Goal: Book appointment/travel/reservation

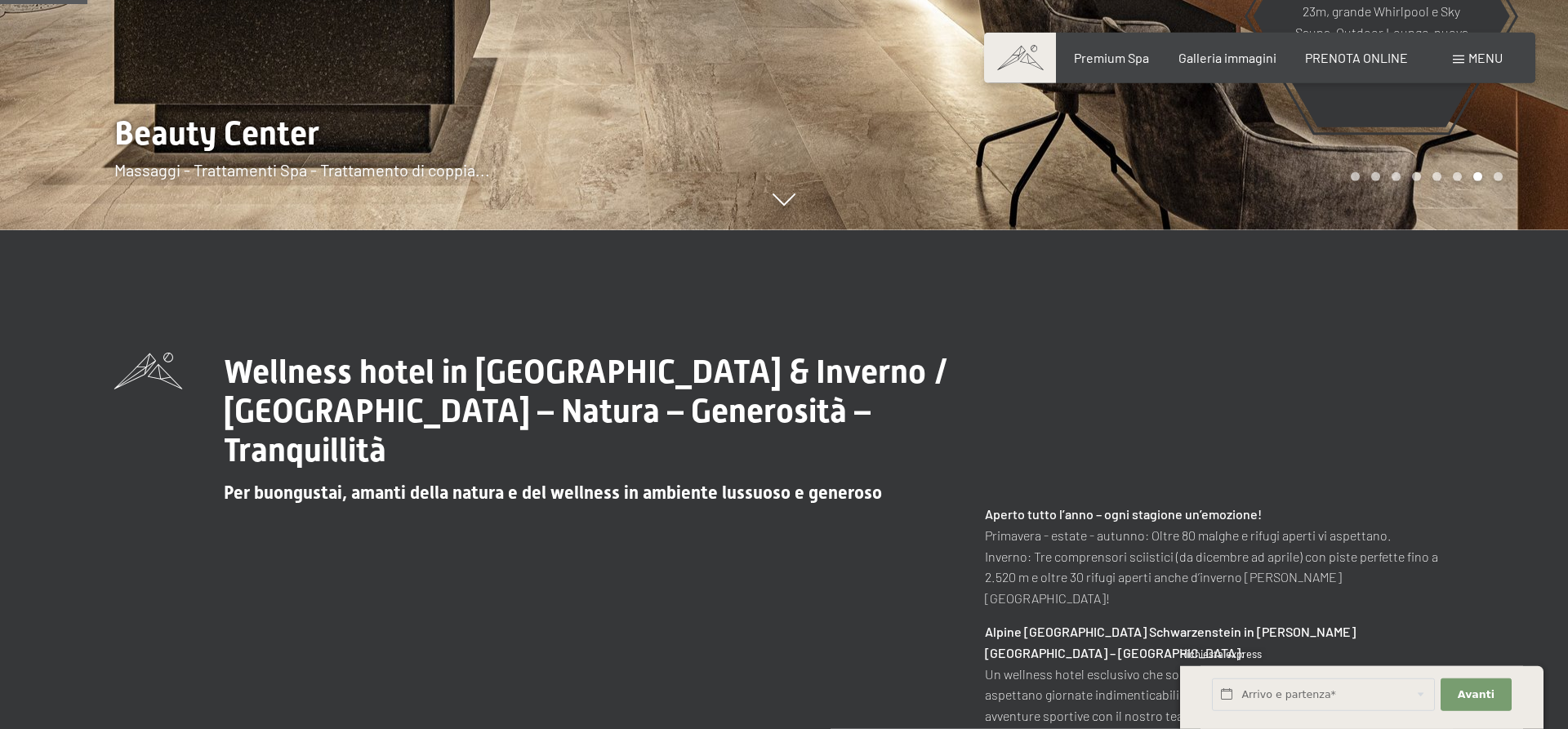
scroll to position [582, 0]
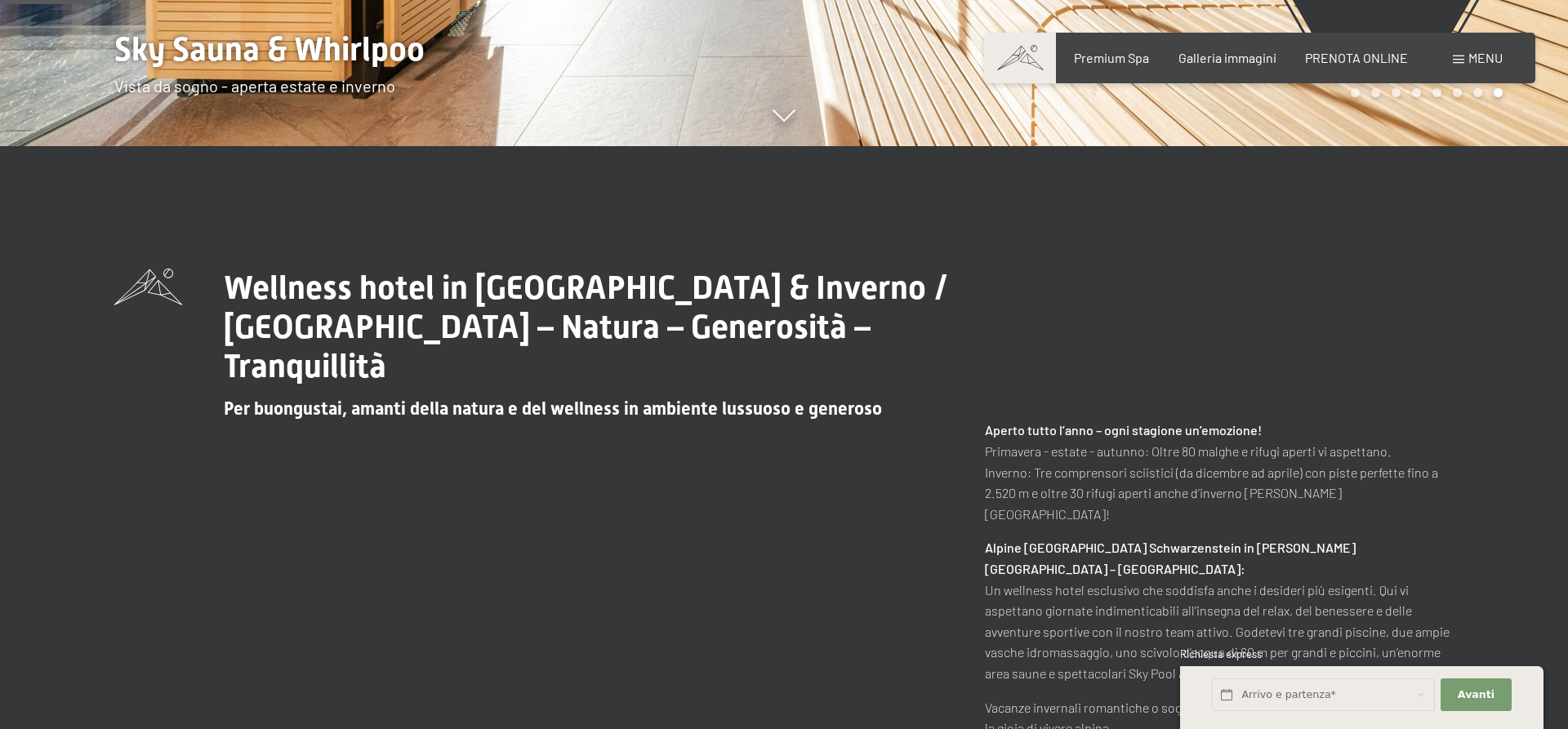
click at [615, 437] on div "Wellness hotel in [GEOGRAPHIC_DATA] & Inverno / [GEOGRAPHIC_DATA] – Natura – Ge…" at bounding box center [783, 561] width 1339 height 587
click at [601, 411] on span "Per buongustai, amanti della natura e del wellness in ambiente lussuoso e gener…" at bounding box center [553, 408] width 658 height 20
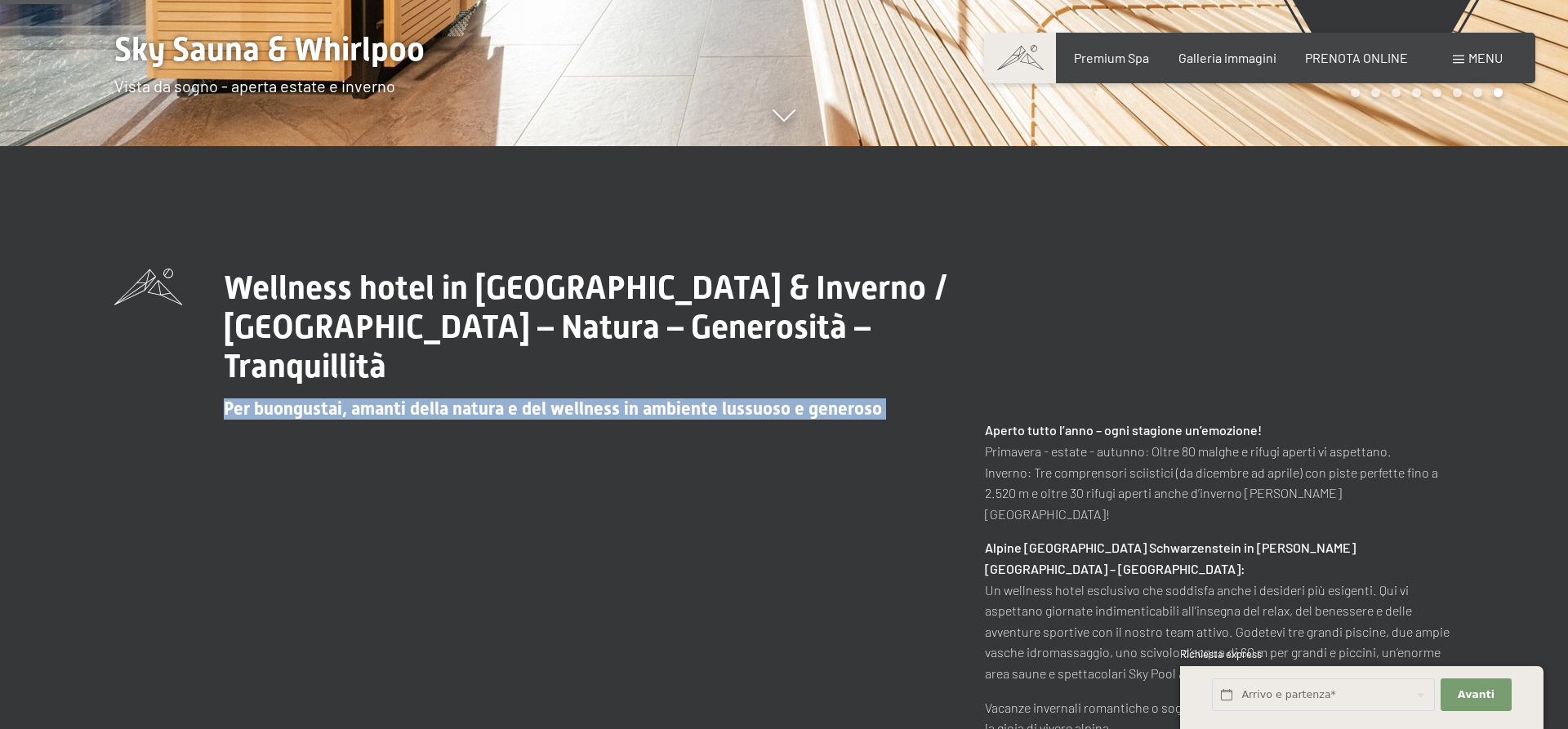
click at [601, 411] on span "Per buongustai, amanti della natura e del wellness in ambiente lussuoso e gener…" at bounding box center [553, 408] width 658 height 20
click at [495, 411] on span "Per buongustai, amanti della natura e del wellness in ambiente lussuoso e gener…" at bounding box center [553, 408] width 658 height 20
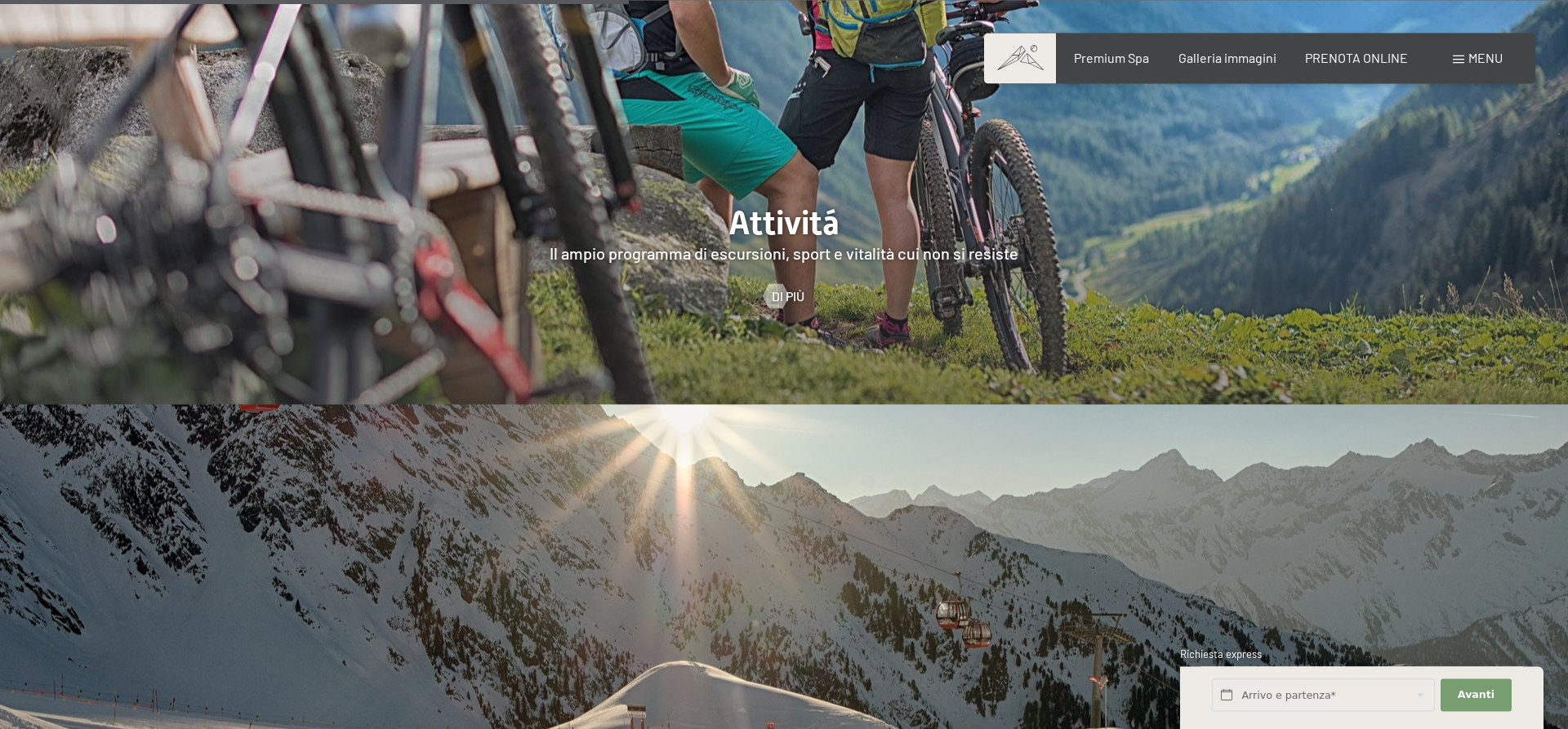
scroll to position [3912, 0]
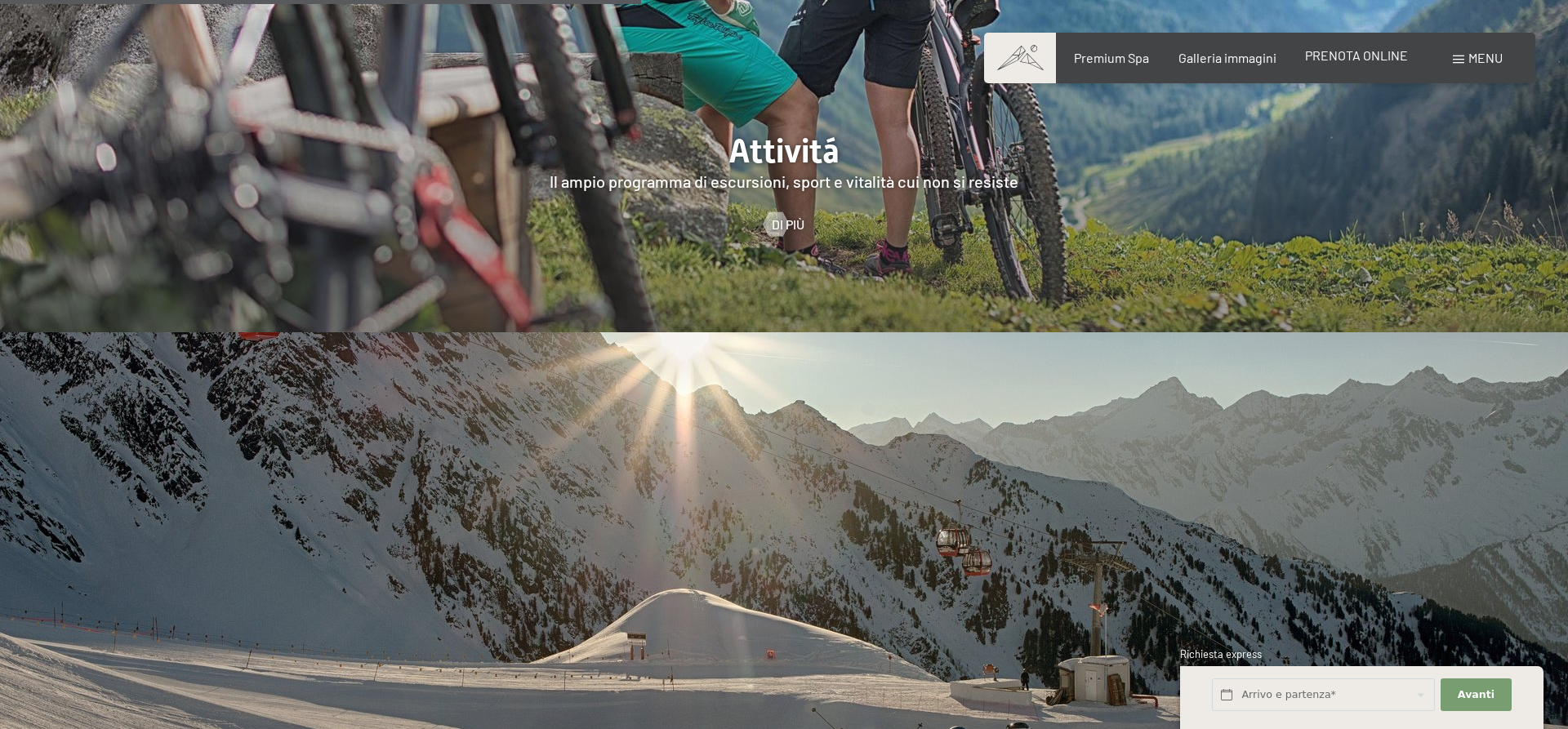
click at [1342, 55] on span "PRENOTA ONLINE" at bounding box center [1356, 54] width 103 height 16
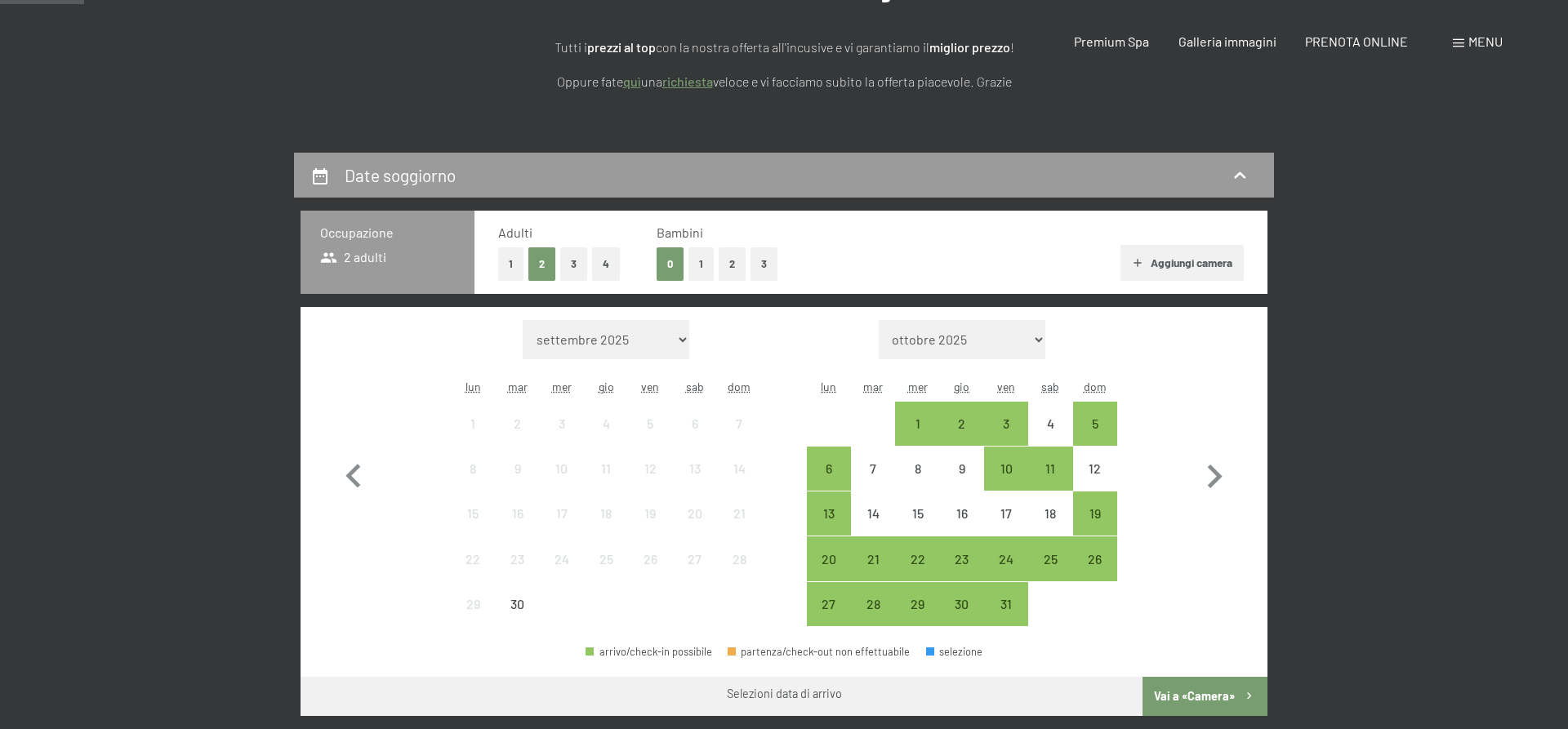
scroll to position [250, 0]
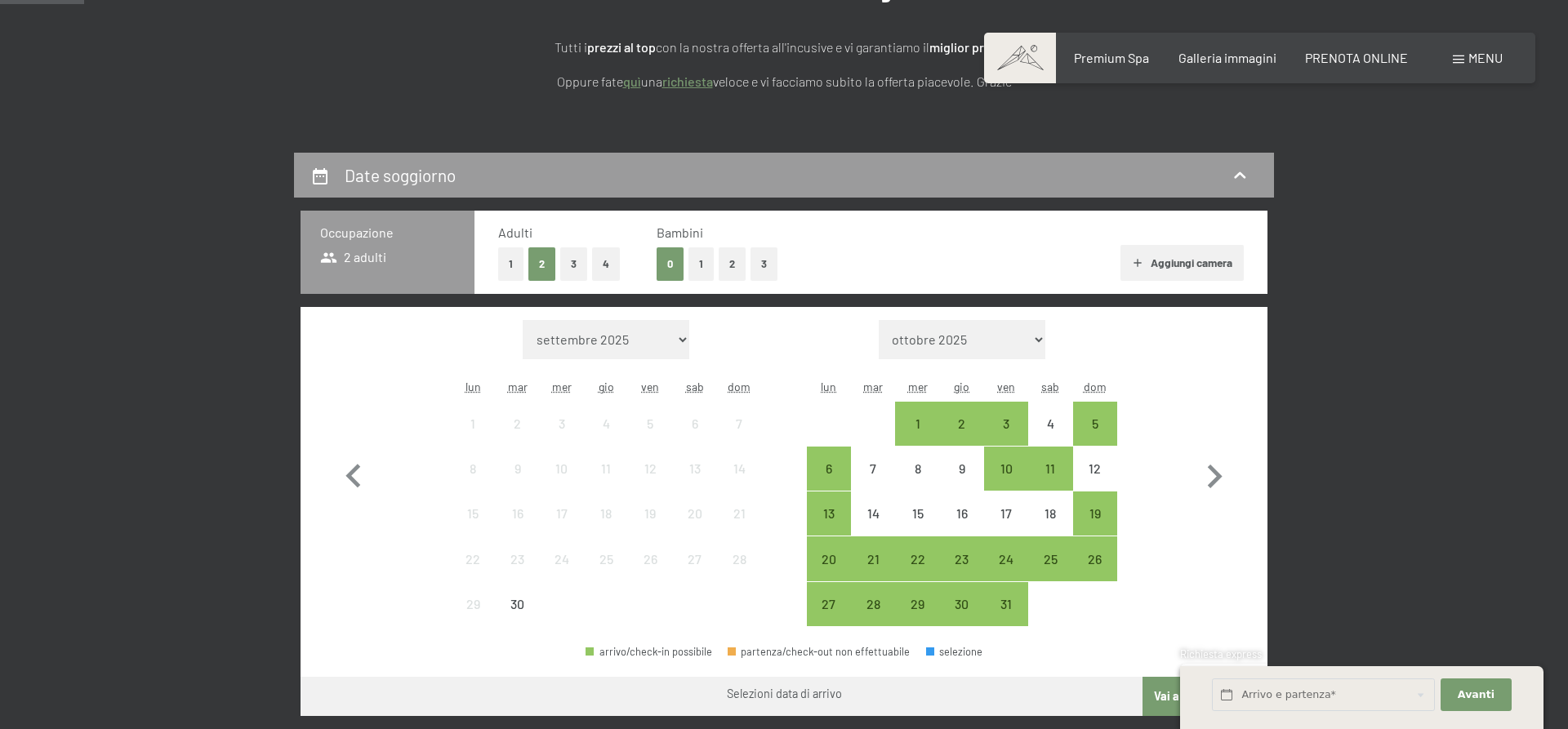
select select "2025-12-01"
select select "2026-01-01"
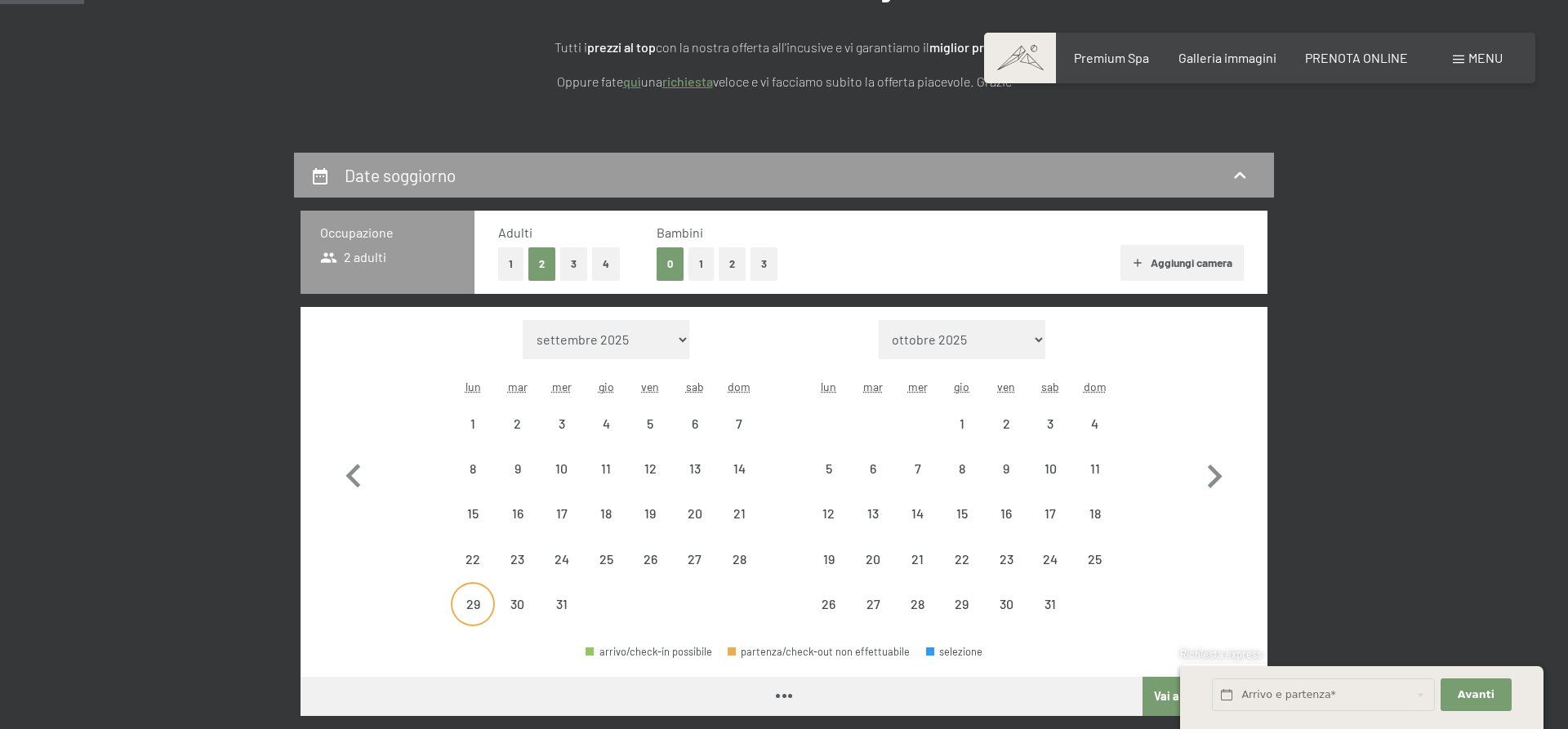
select select "2025-12-01"
select select "2026-01-01"
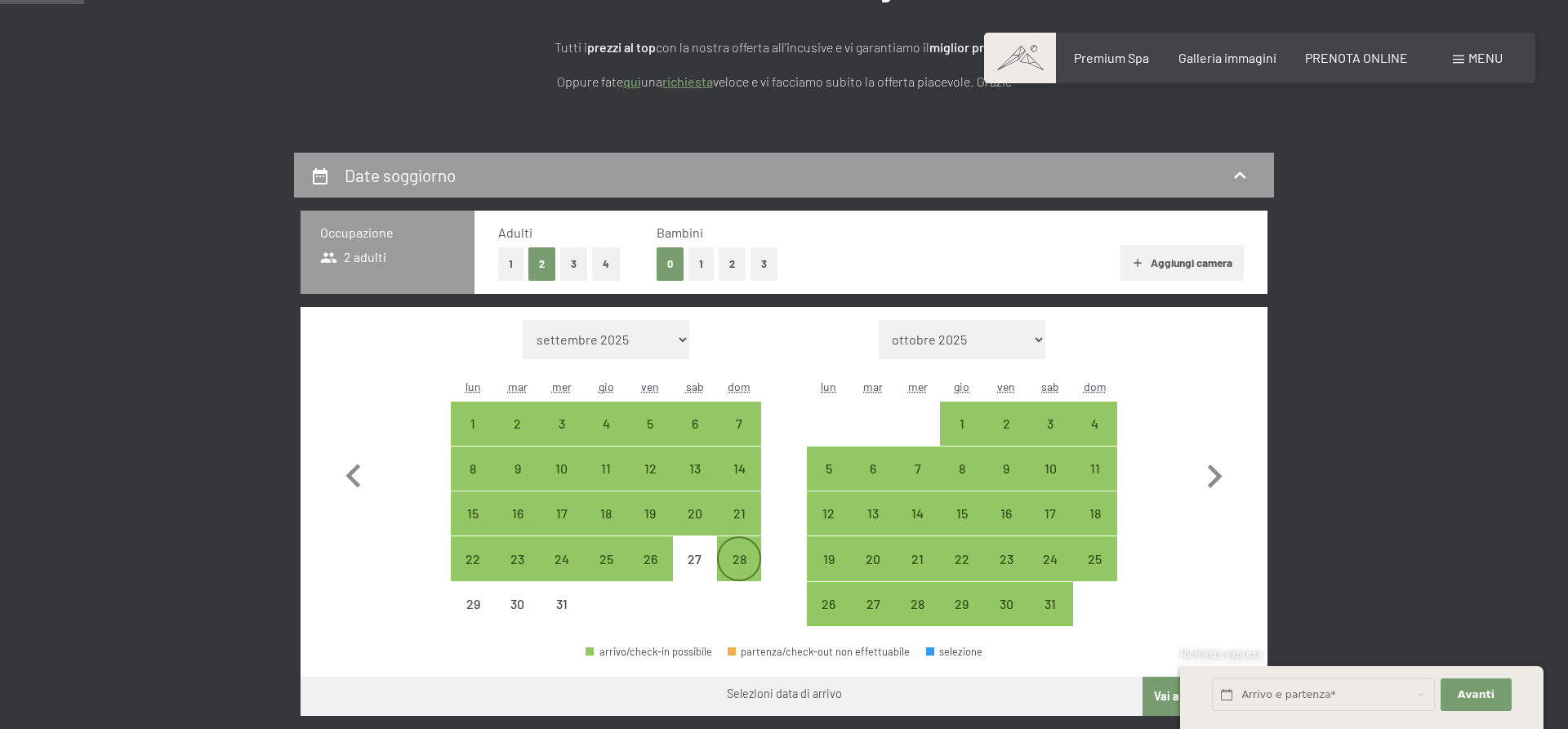
click at [743, 566] on div "28" at bounding box center [739, 572] width 41 height 41
select select "2025-12-01"
select select "2026-01-01"
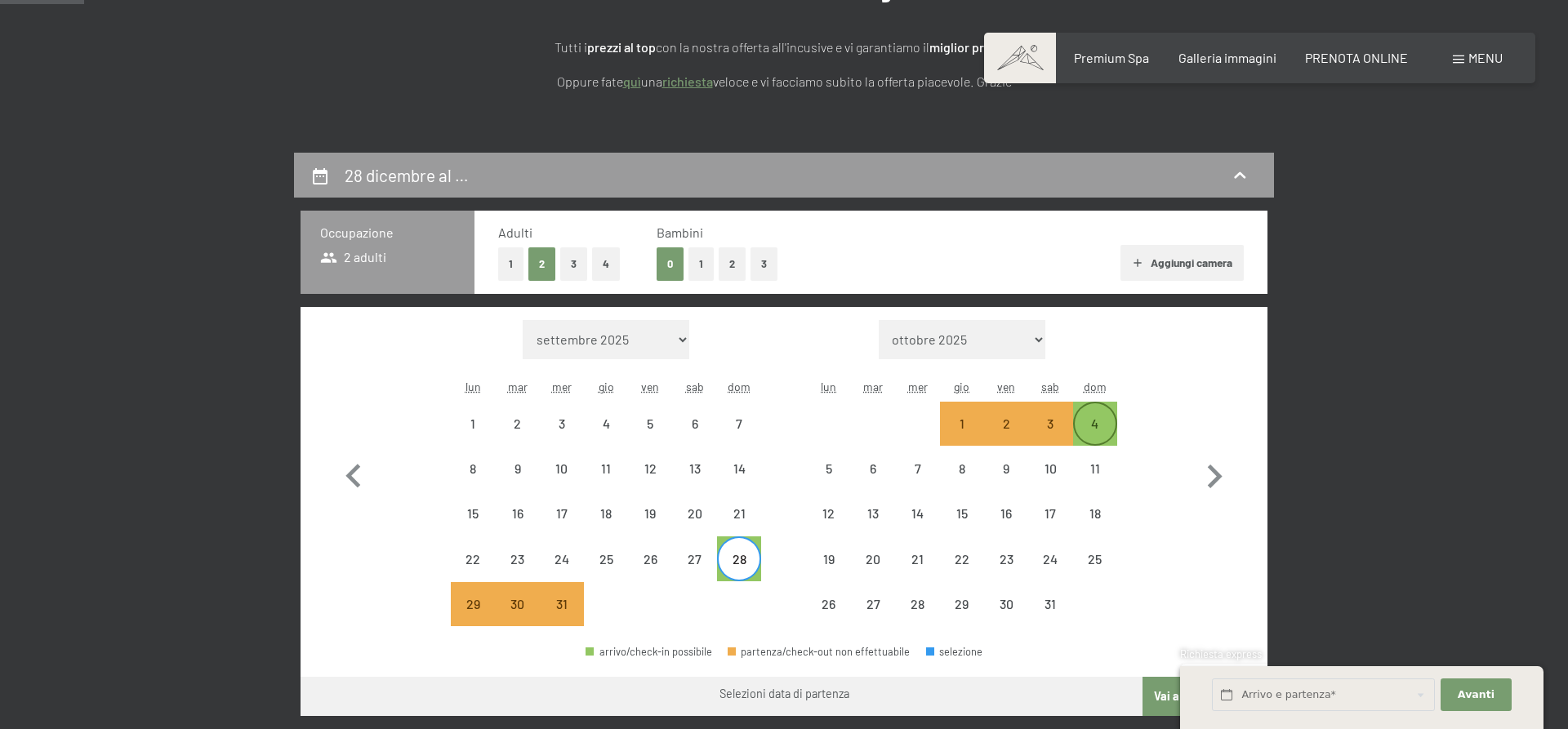
click at [1111, 415] on div "4" at bounding box center [1095, 423] width 41 height 41
select select "2025-12-01"
select select "2026-01-01"
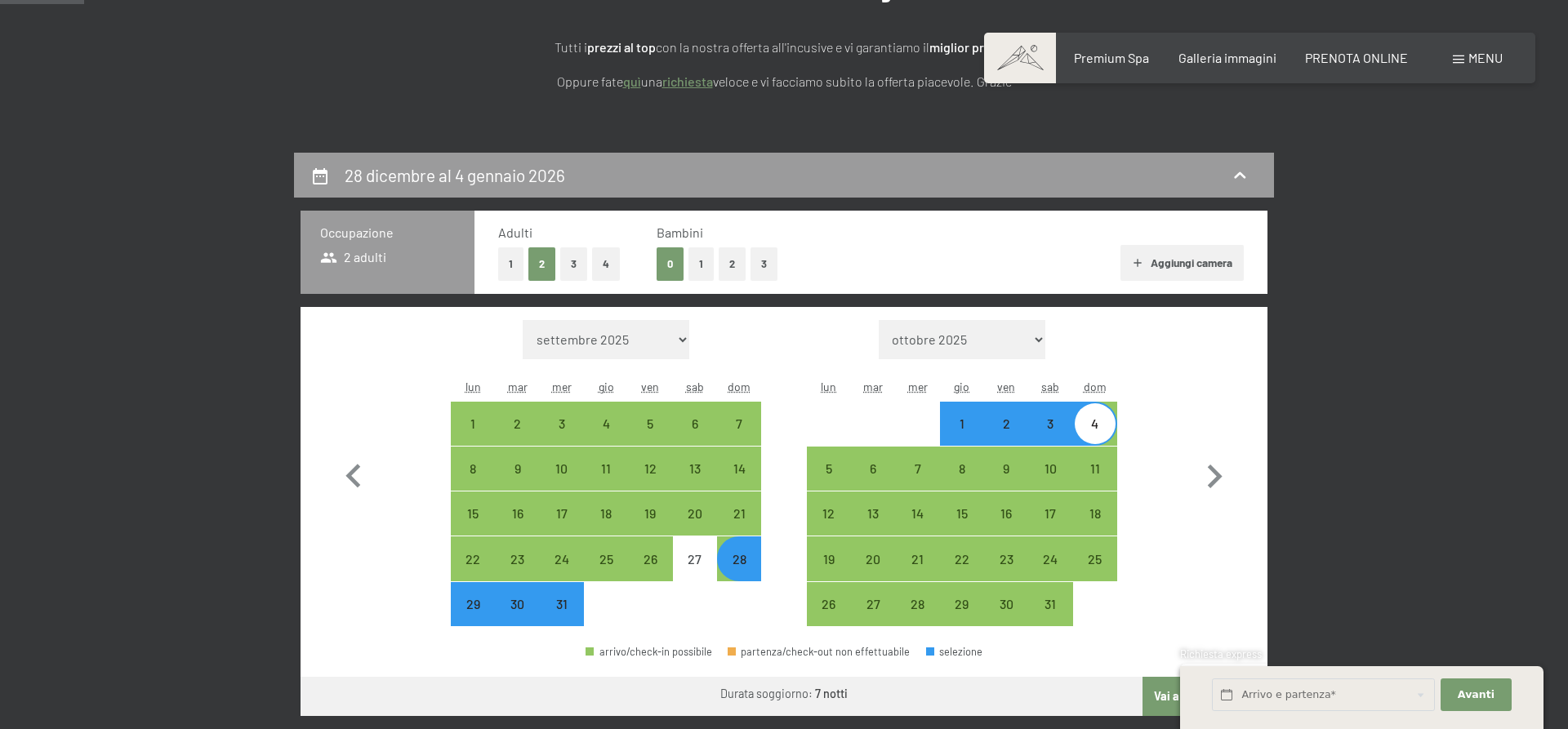
click at [698, 258] on button "1" at bounding box center [701, 264] width 25 height 34
select select "2025-12-01"
select select "2026-01-01"
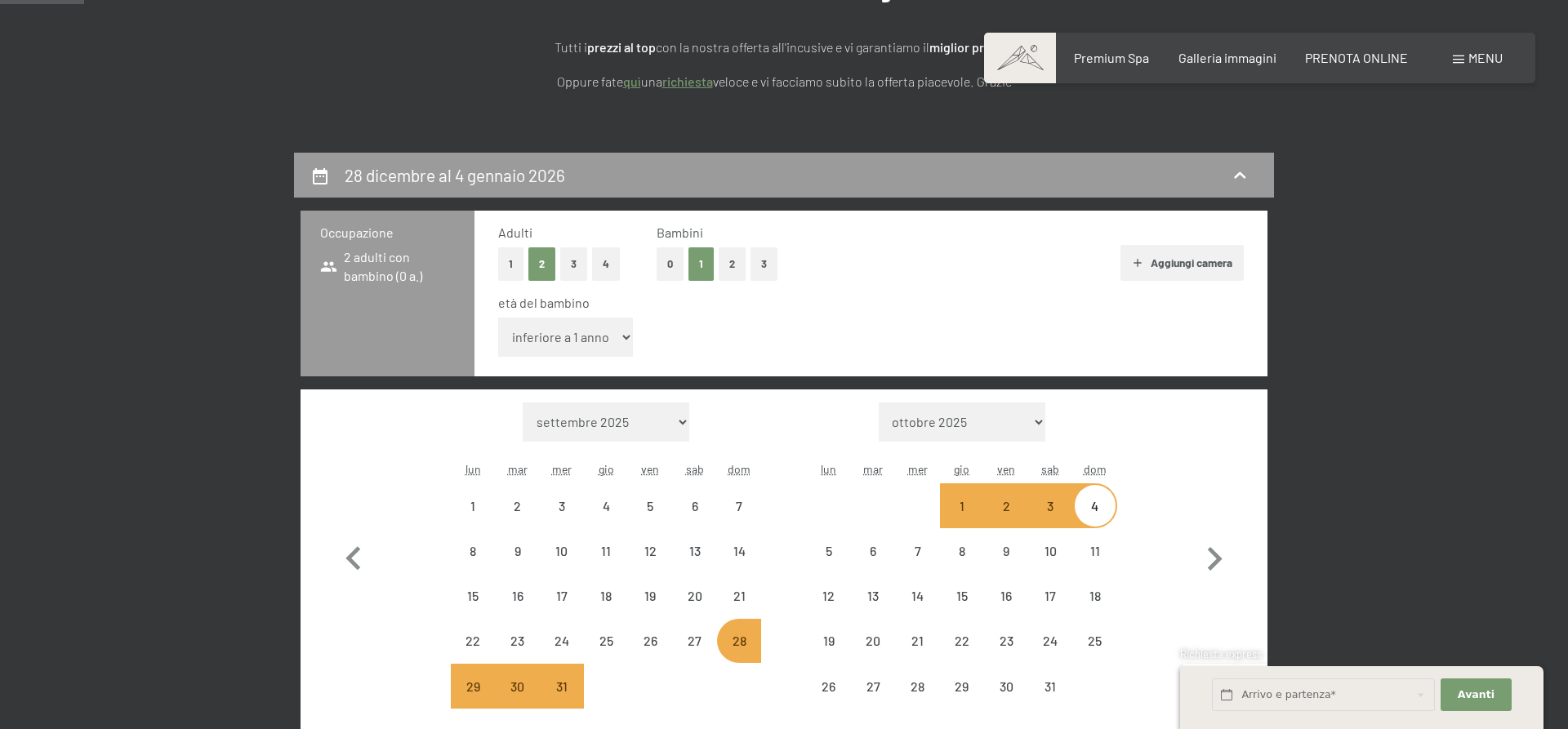
click at [602, 316] on div "età del bambino inferiore a 1 anno 1 anno 2 anni 3 anni 4 anni 5 anni 6 anni 7 …" at bounding box center [870, 328] width 745 height 70
select select "2025-12-01"
select select "2026-01-01"
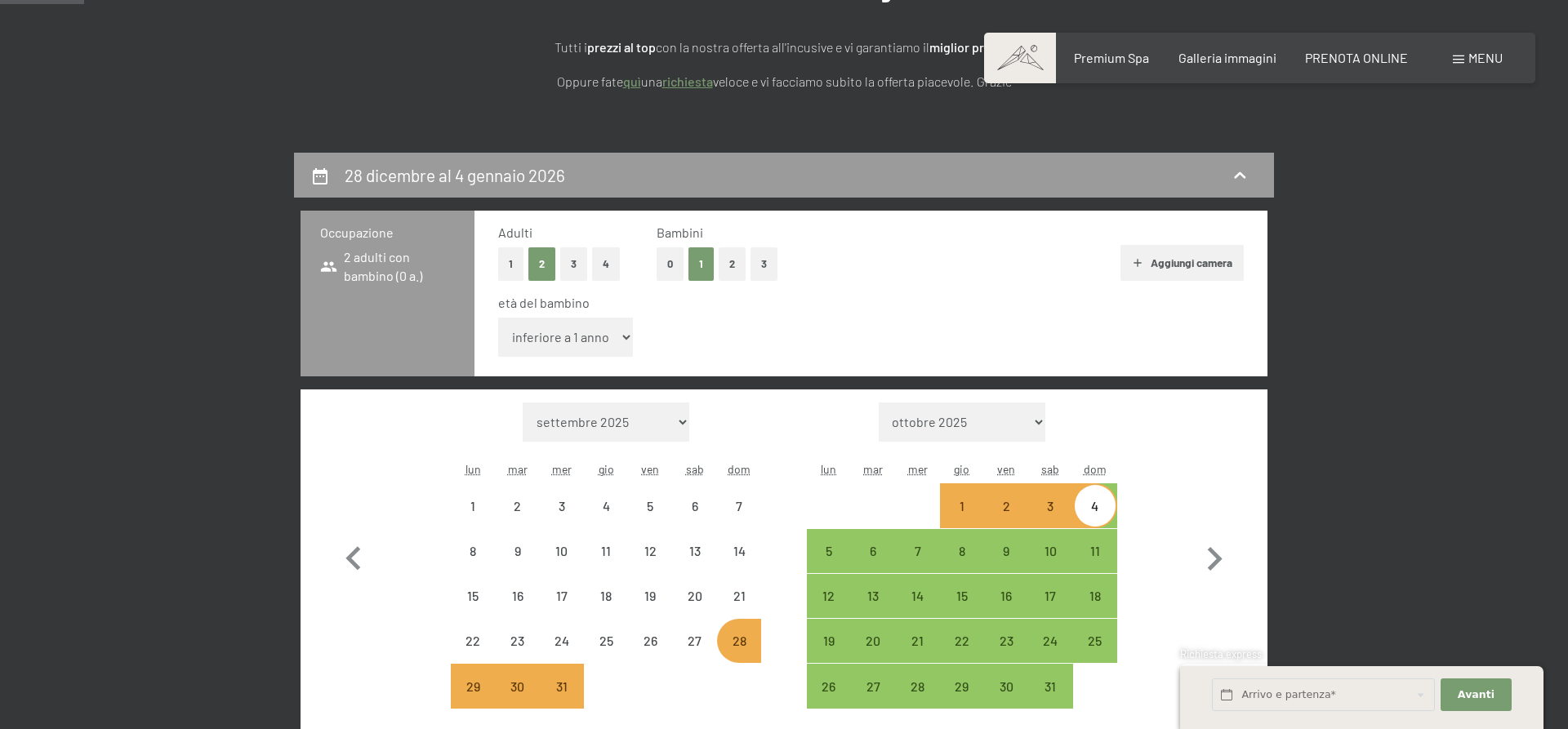
select select "2025-12-01"
select select "2026-01-01"
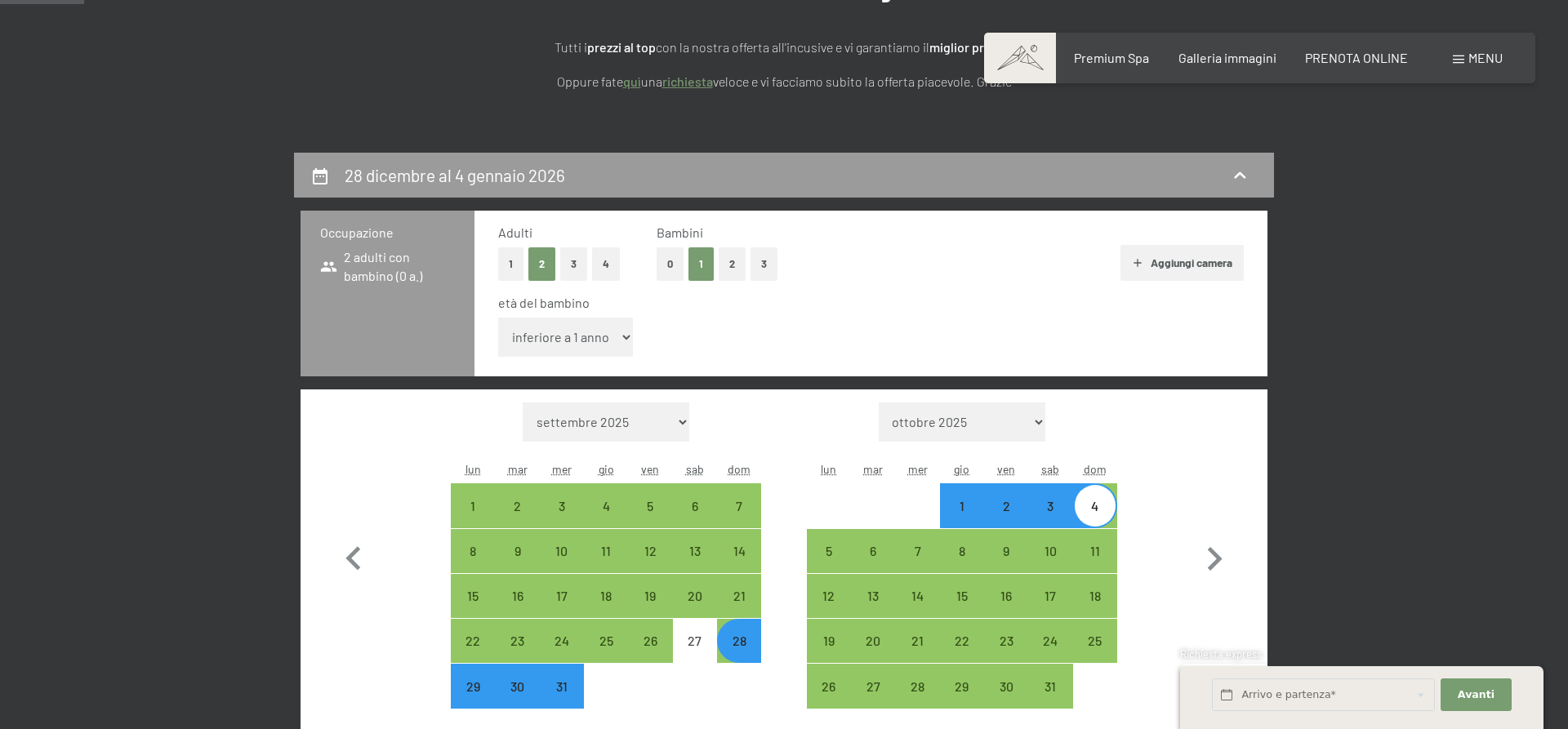
select select "4"
click option "4 anni" at bounding box center [0, 0] width 0 height 0
select select "2025-12-01"
select select "2026-01-01"
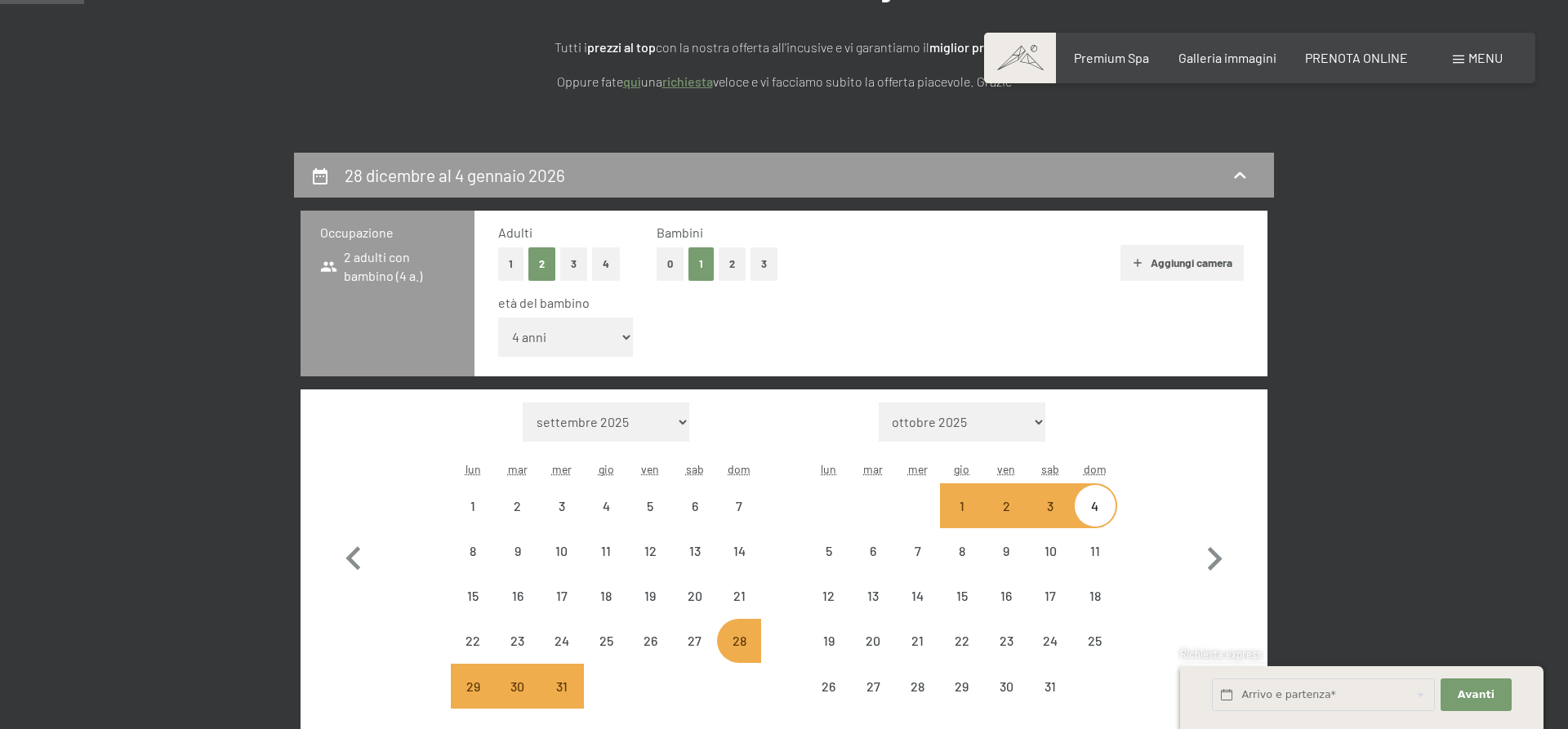
select select "2025-12-01"
select select "2026-01-01"
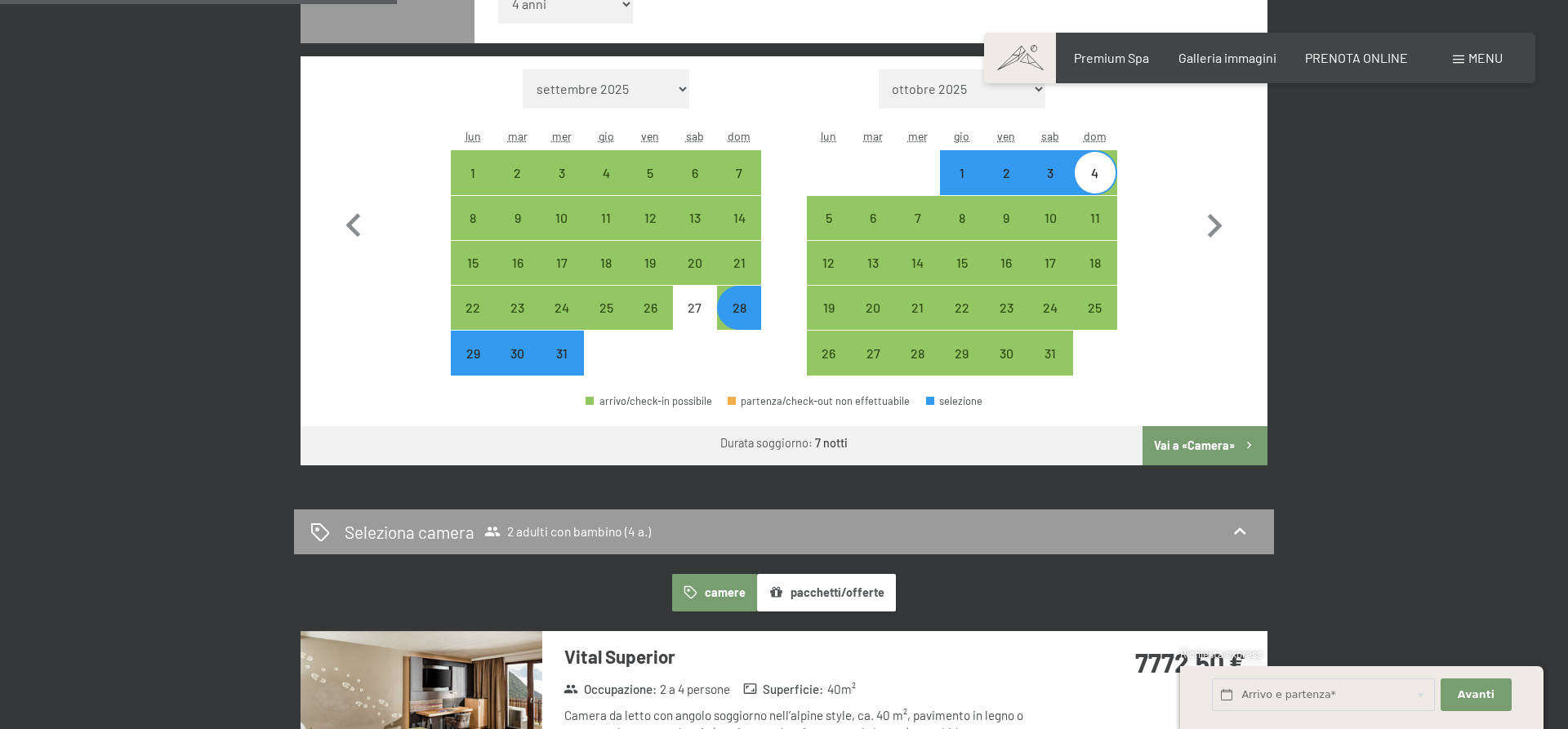
click at [1193, 452] on button "Vai a «Camera»" at bounding box center [1205, 445] width 125 height 39
select select "2025-12-01"
select select "2026-01-01"
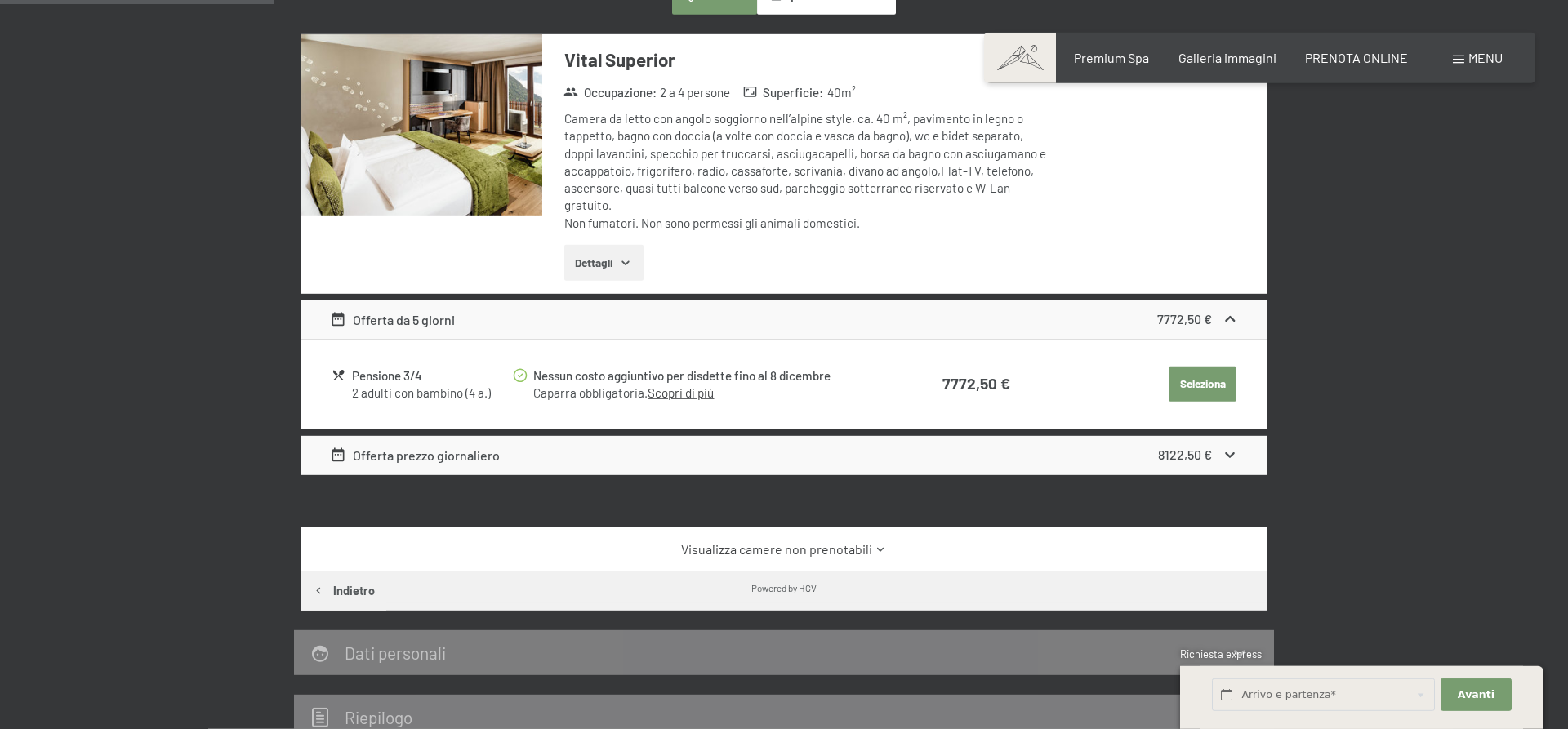
scroll to position [652, 0]
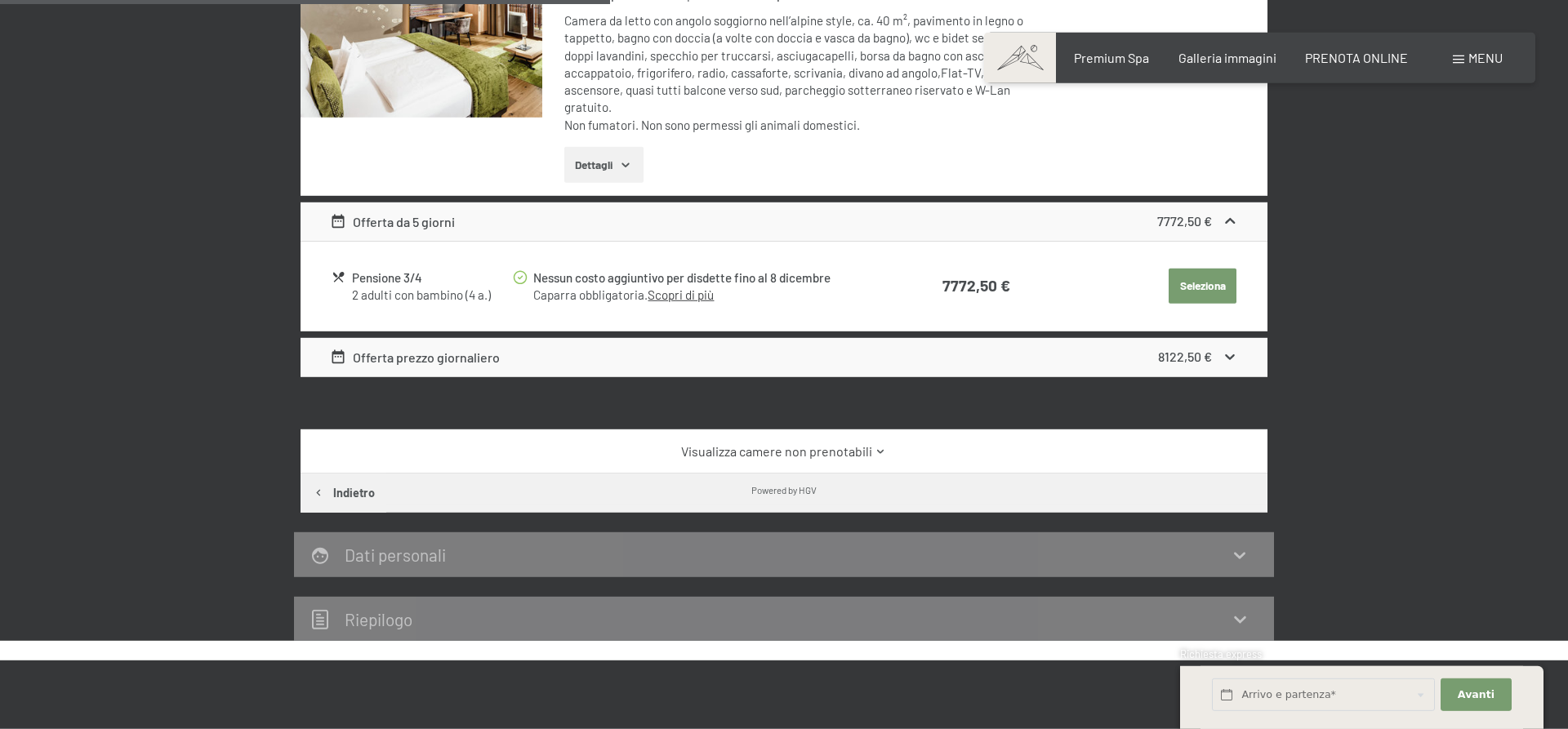
click at [1208, 359] on strong "8122,50 €" at bounding box center [1185, 356] width 54 height 16
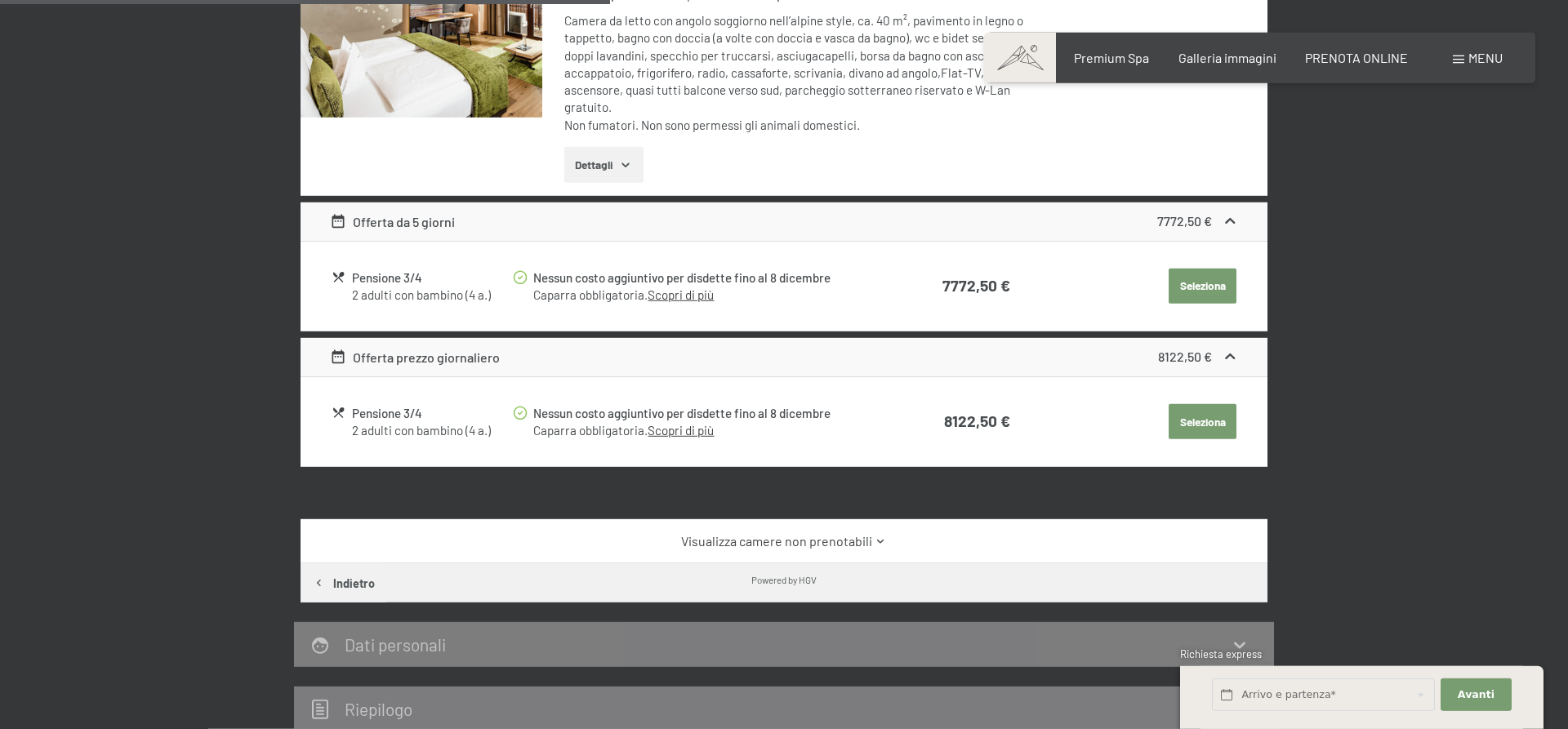
click at [1208, 359] on strong "8122,50 €" at bounding box center [1185, 356] width 54 height 16
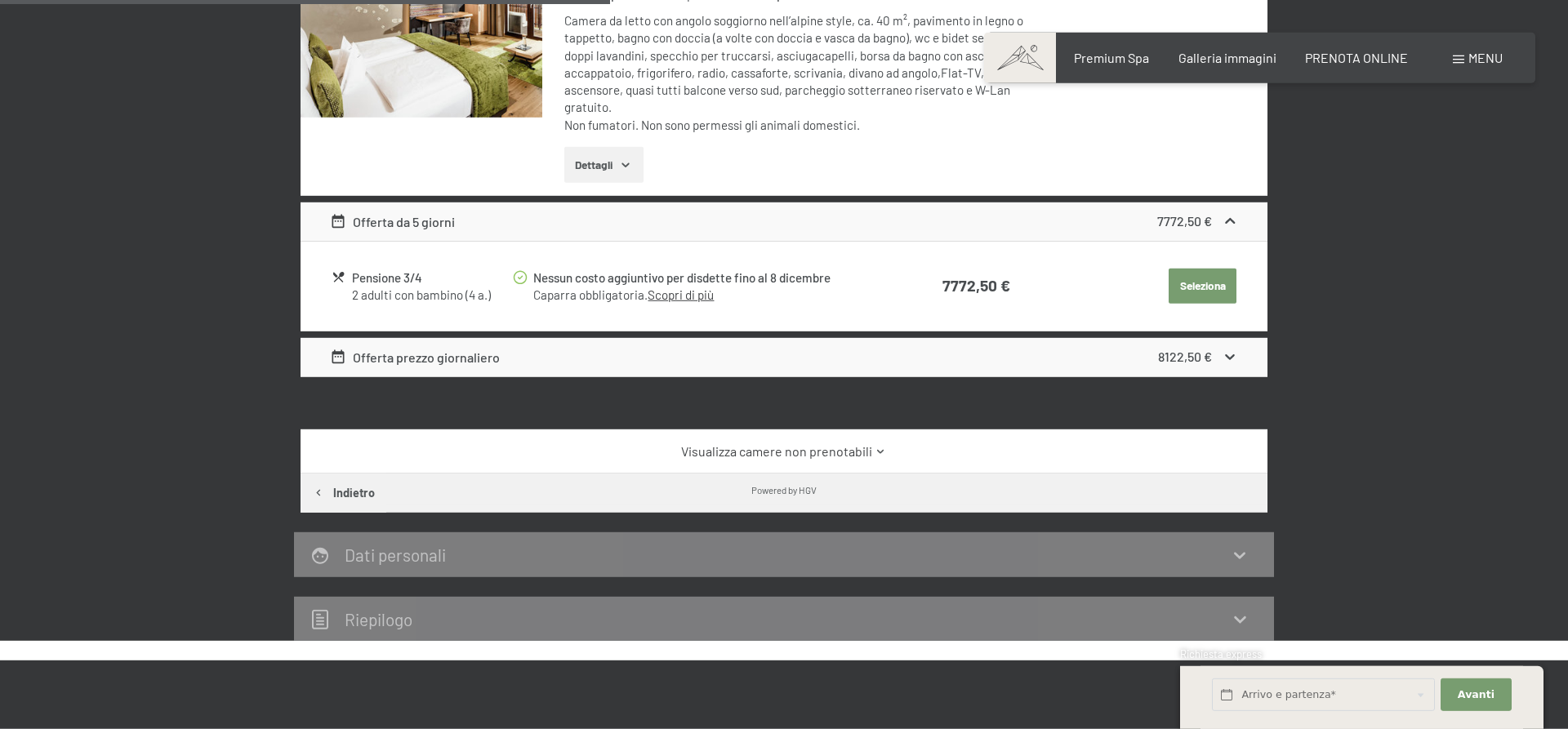
click at [1208, 359] on strong "8122,50 €" at bounding box center [1185, 356] width 54 height 16
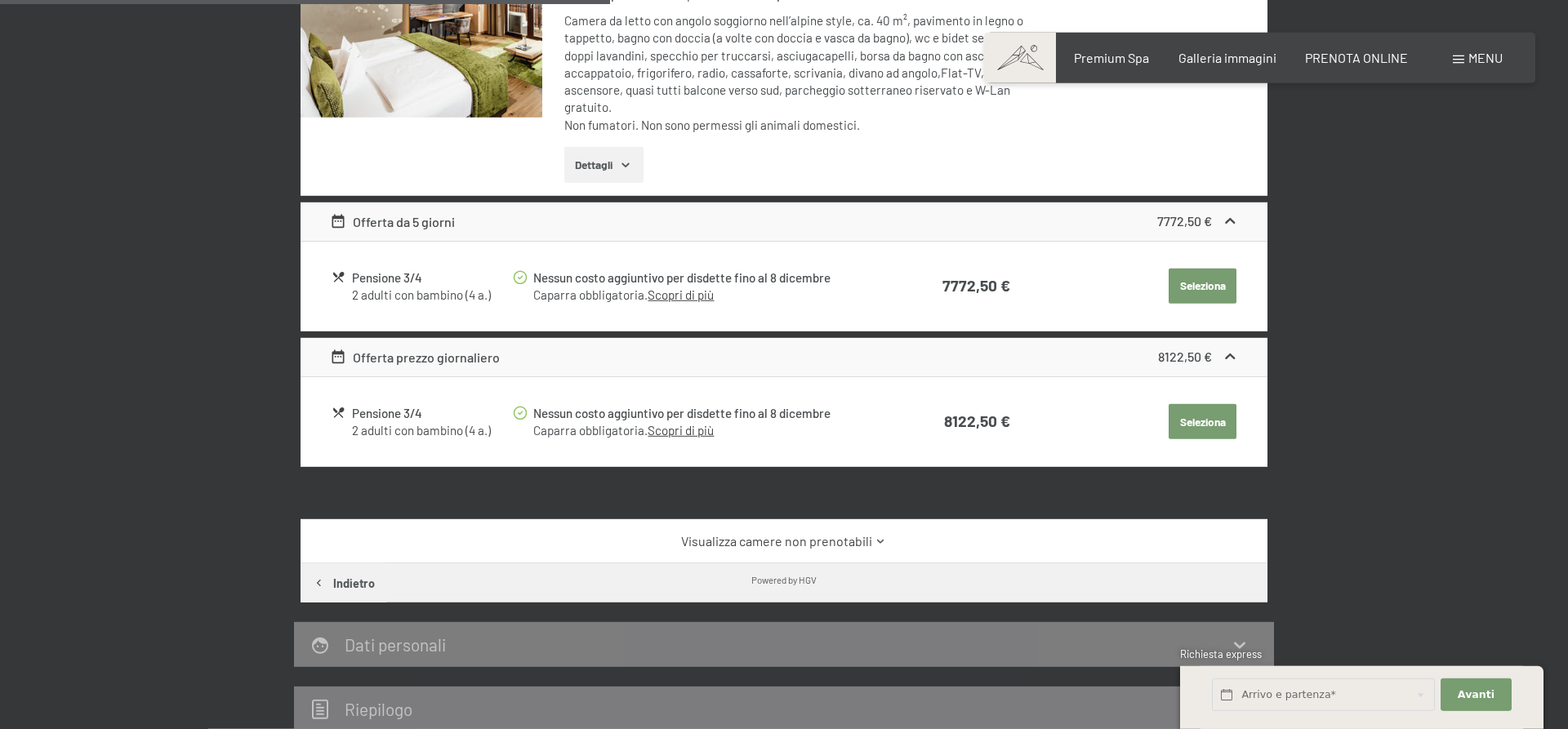
click at [1208, 359] on strong "8122,50 €" at bounding box center [1185, 356] width 54 height 16
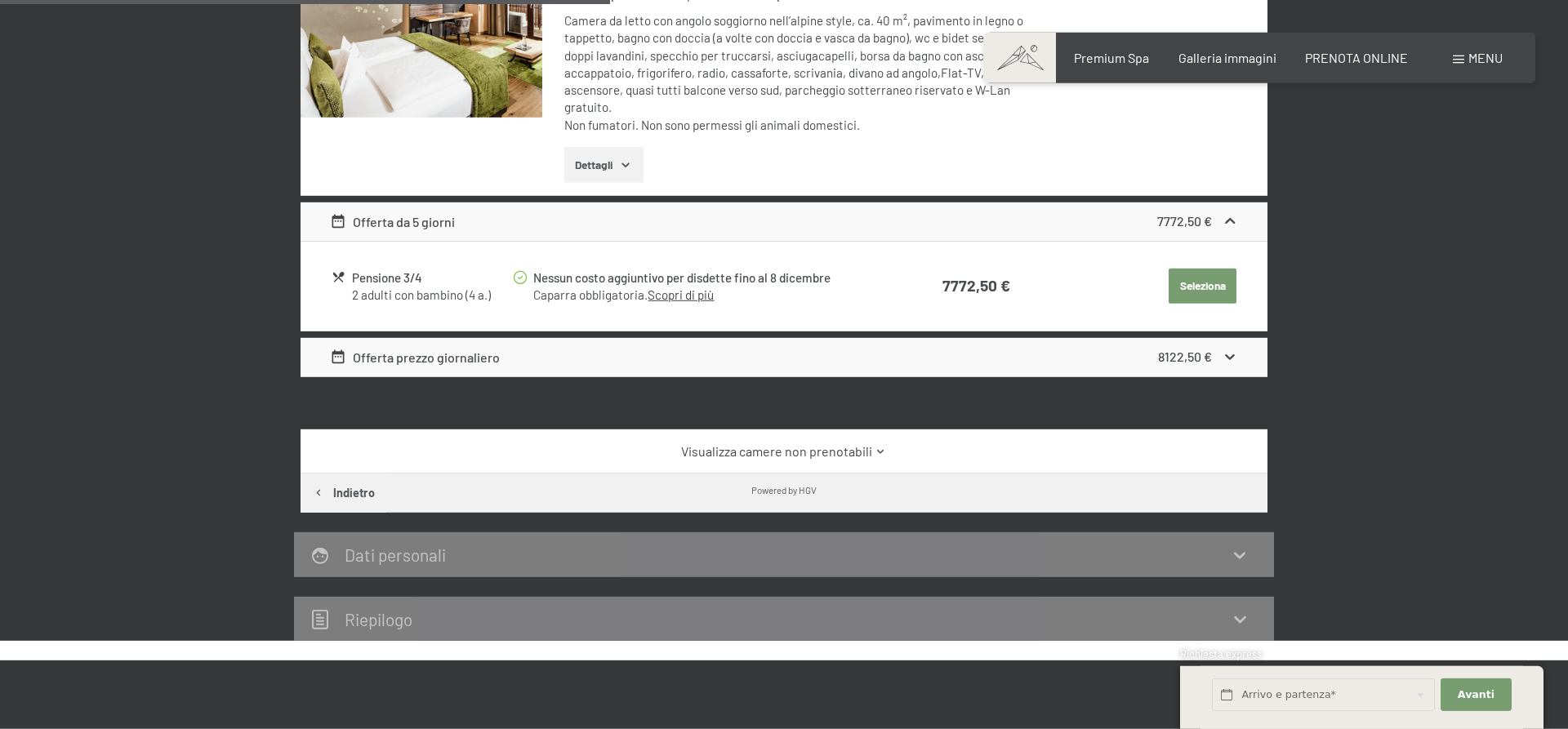
click at [1185, 278] on button "Seleziona" at bounding box center [1202, 286] width 68 height 36
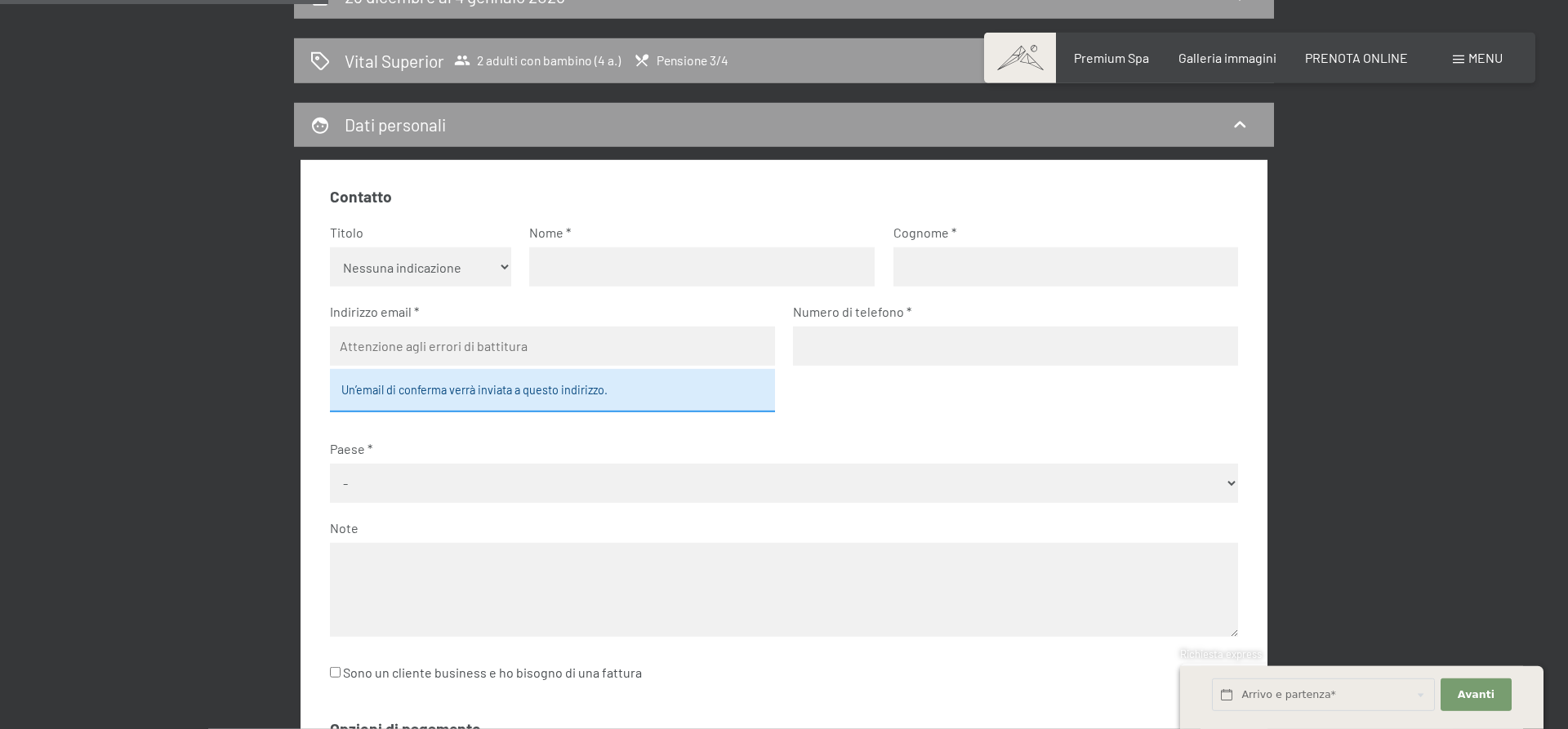
scroll to position [96, 0]
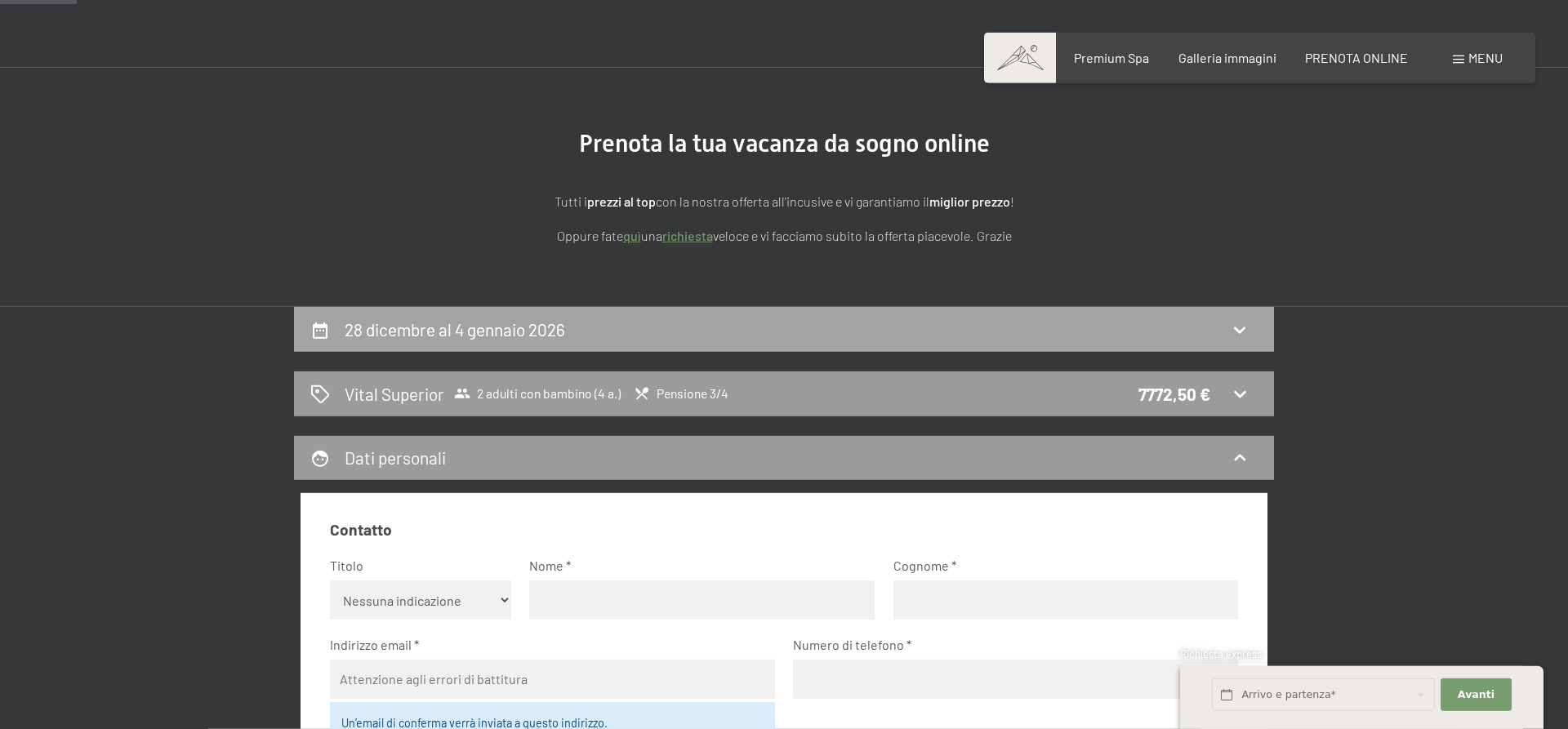
click at [812, 332] on div "28 dicembre al 4 gennaio 2026" at bounding box center [784, 329] width 948 height 23
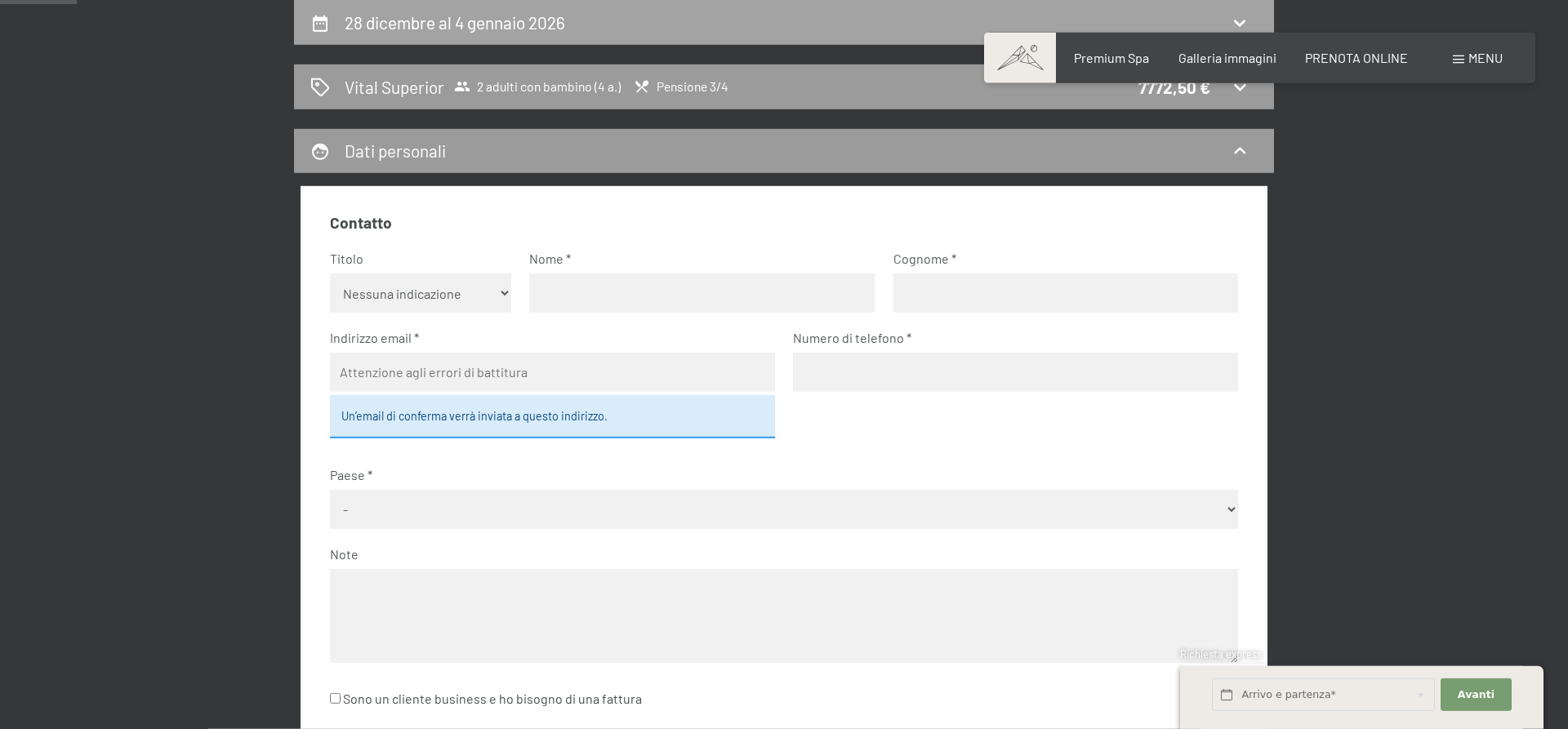
select select "4"
select select "2025-12-01"
select select "2026-01-01"
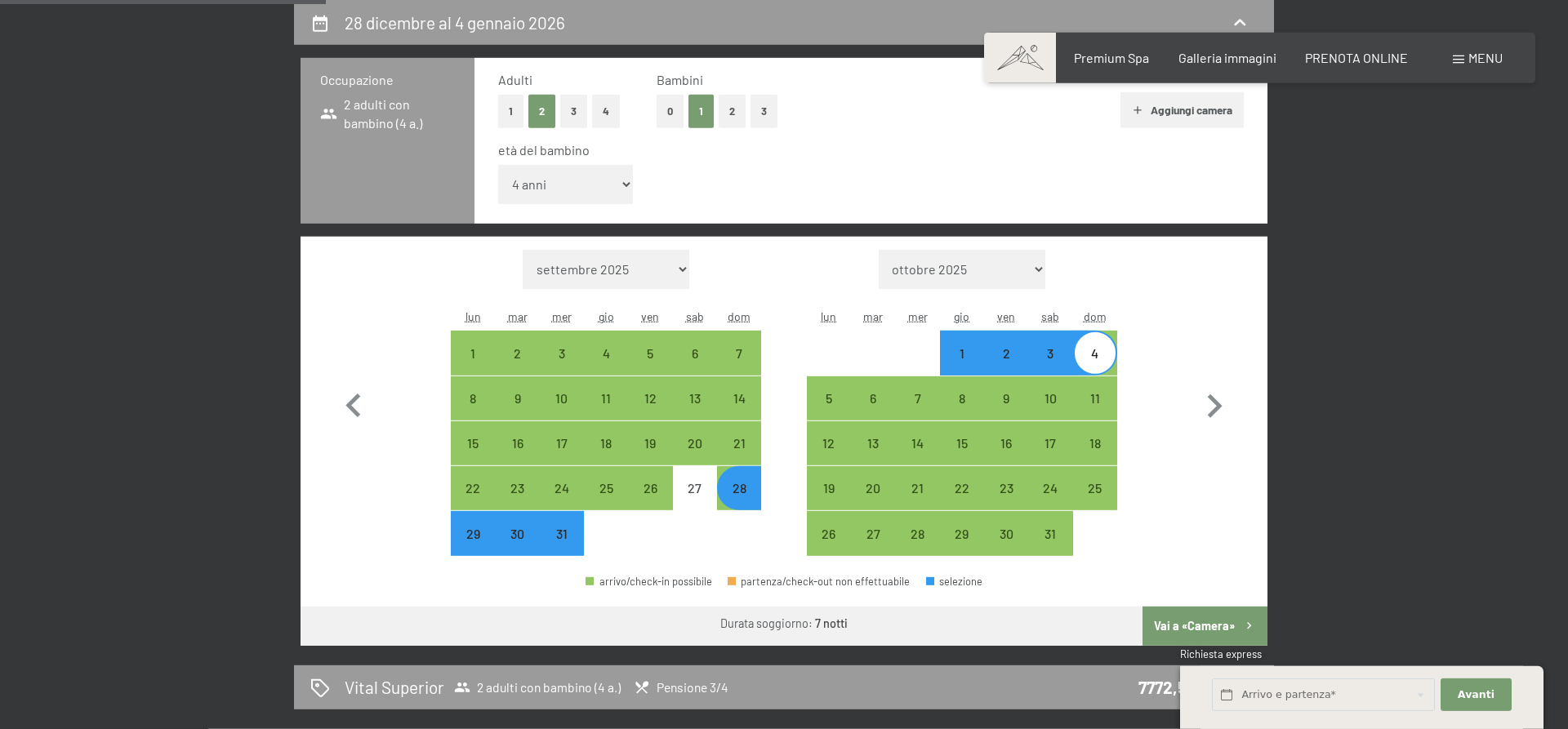
click at [720, 259] on form "Mese/anno settembre 2025 ottobre 2025 novembre 2025 dicembre 2025 gennaio 2026 …" at bounding box center [606, 269] width 310 height 39
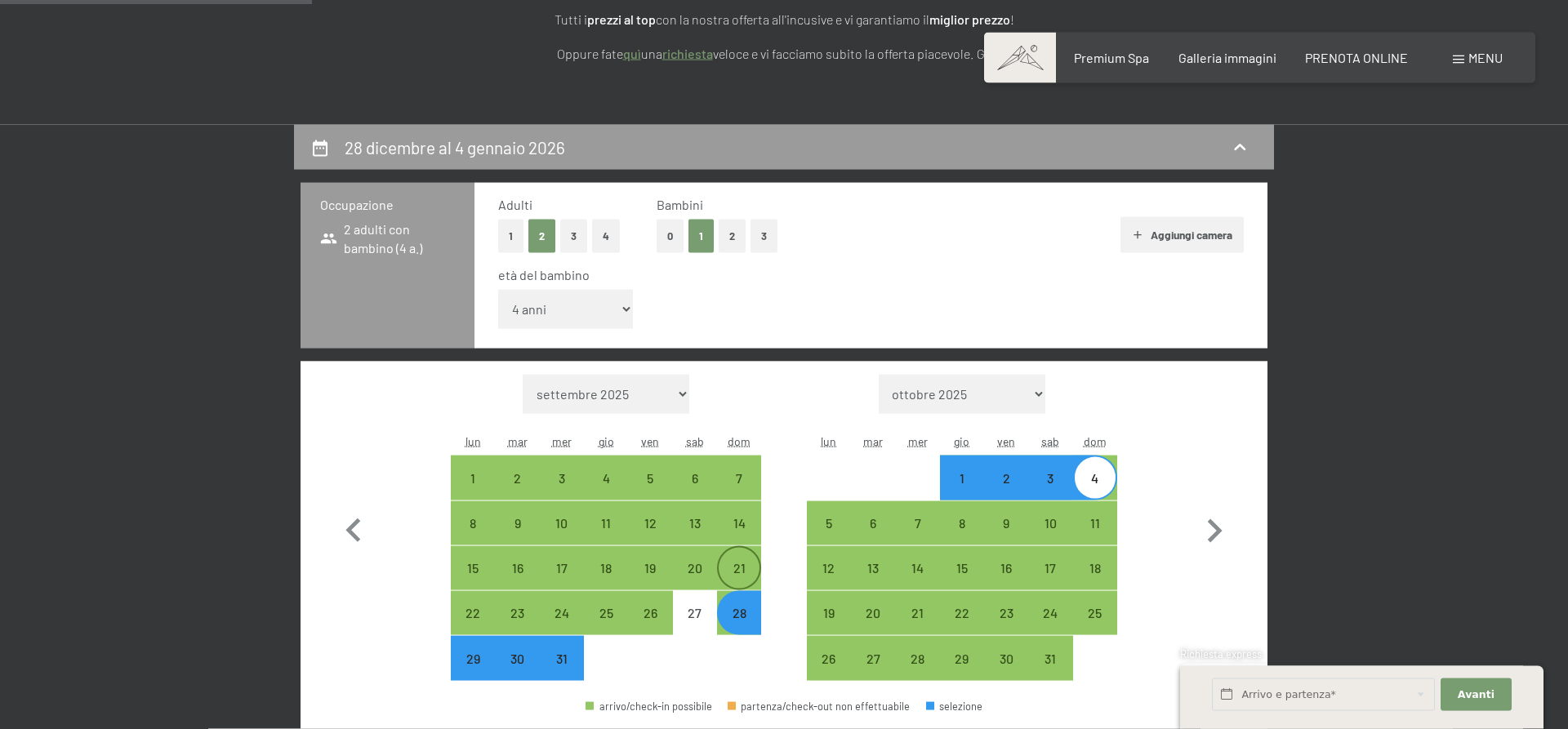
scroll to position [250, 0]
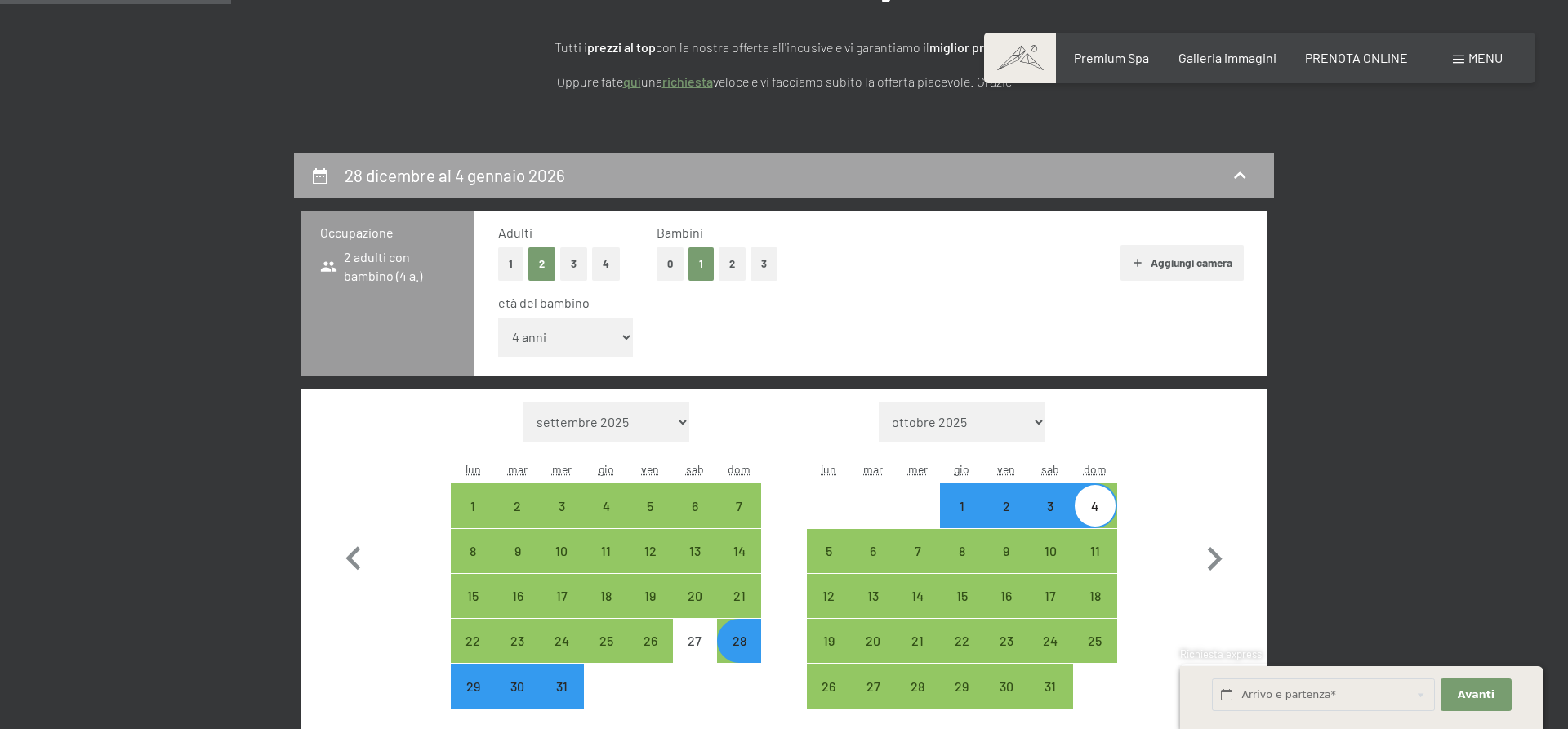
click at [709, 176] on div "28 dicembre al 4 gennaio 2026" at bounding box center [784, 175] width 948 height 23
select select "2025-12-01"
select select "2026-01-01"
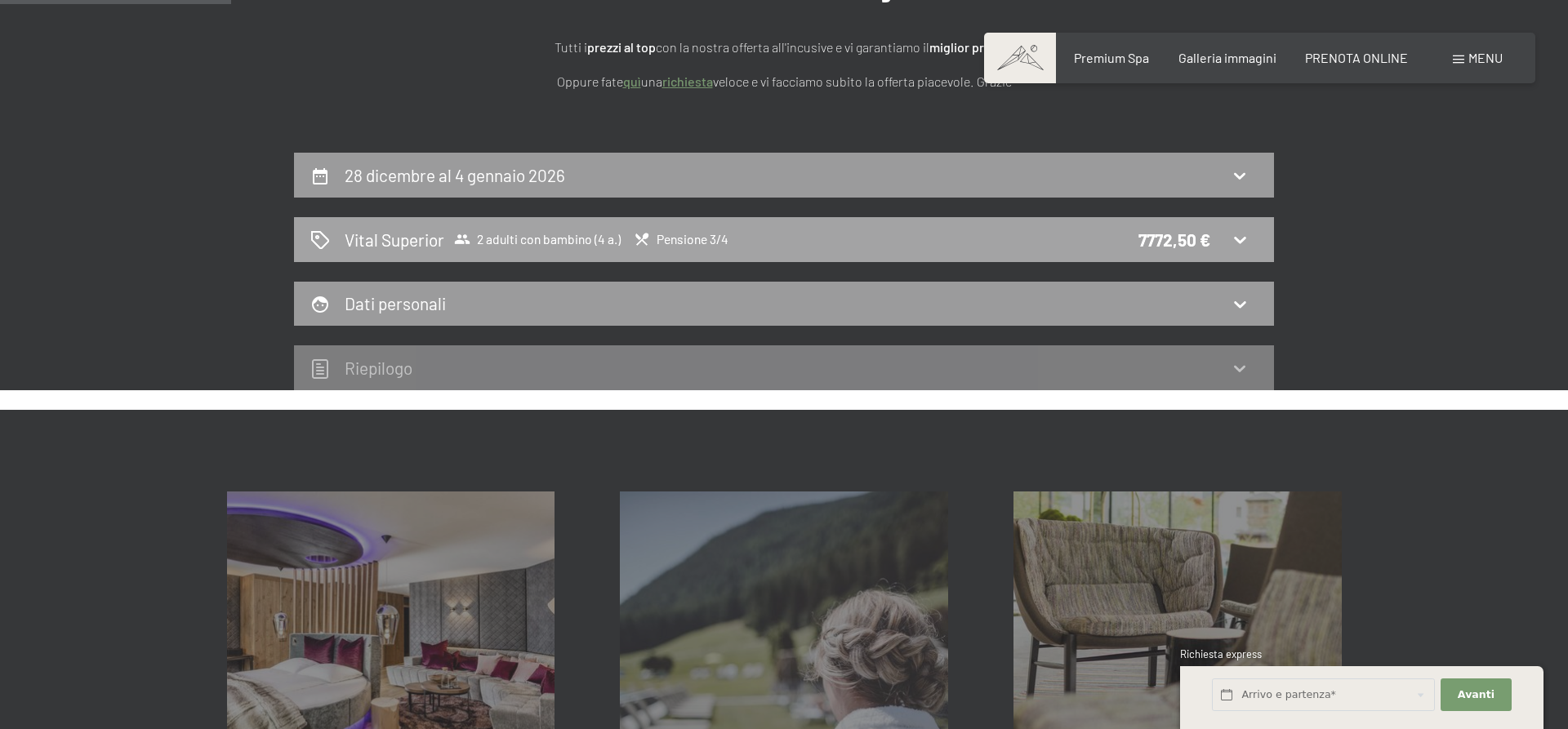
click at [675, 252] on div "Vital Superior 2 adulti con bambino (4 a.) Pensione 3/4 7772,50 €" at bounding box center [784, 240] width 980 height 45
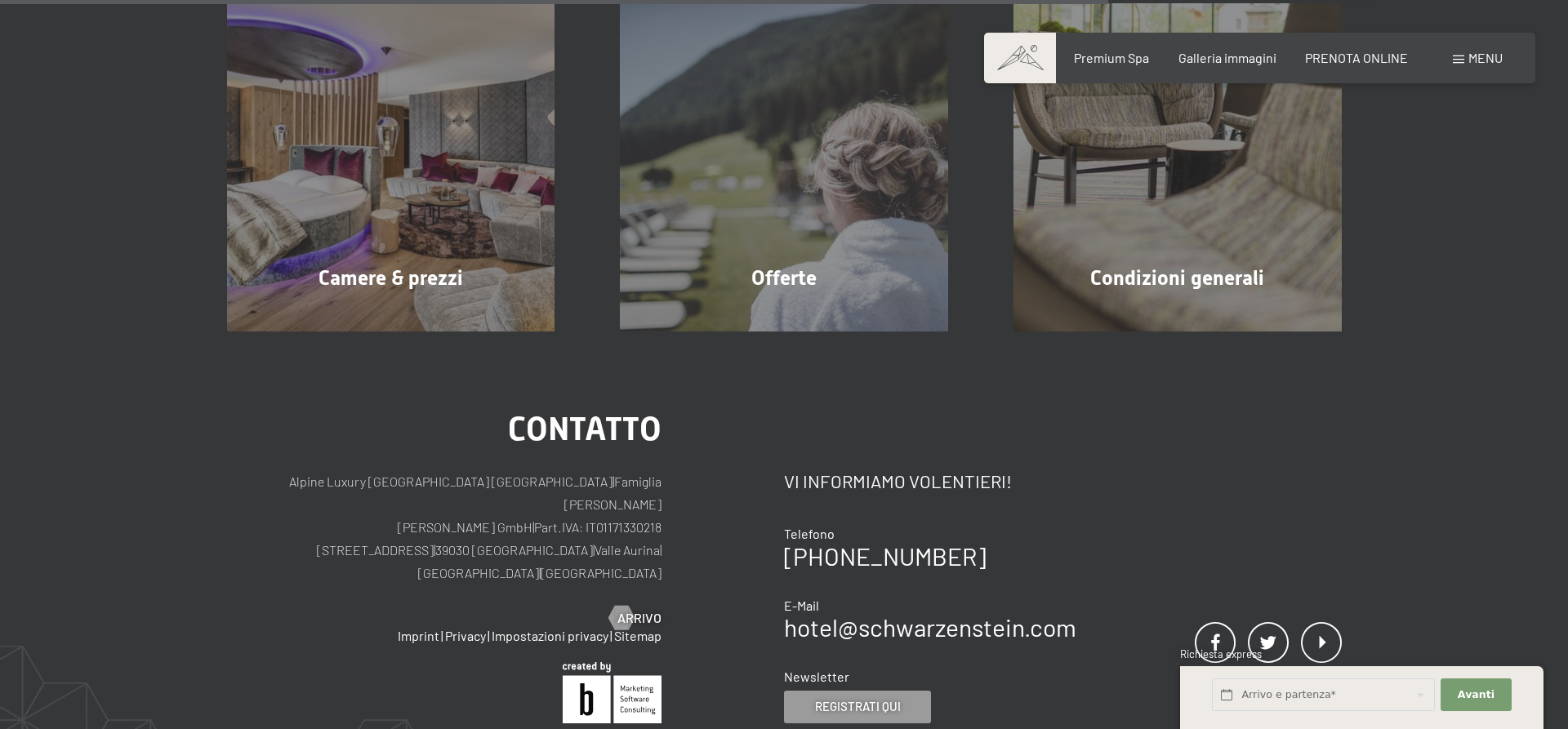
scroll to position [1568, 0]
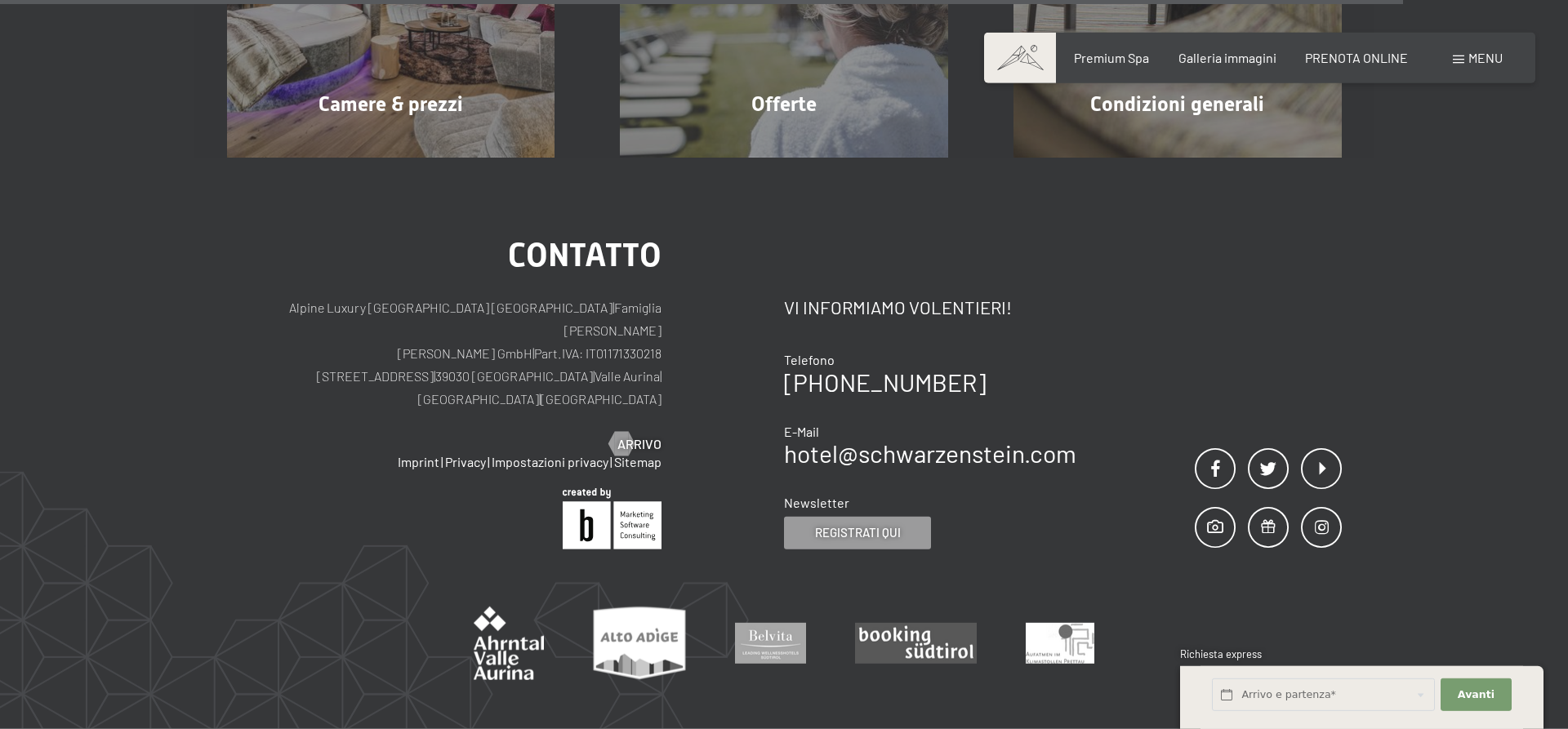
click at [1482, 60] on span "Menu" at bounding box center [1485, 57] width 34 height 16
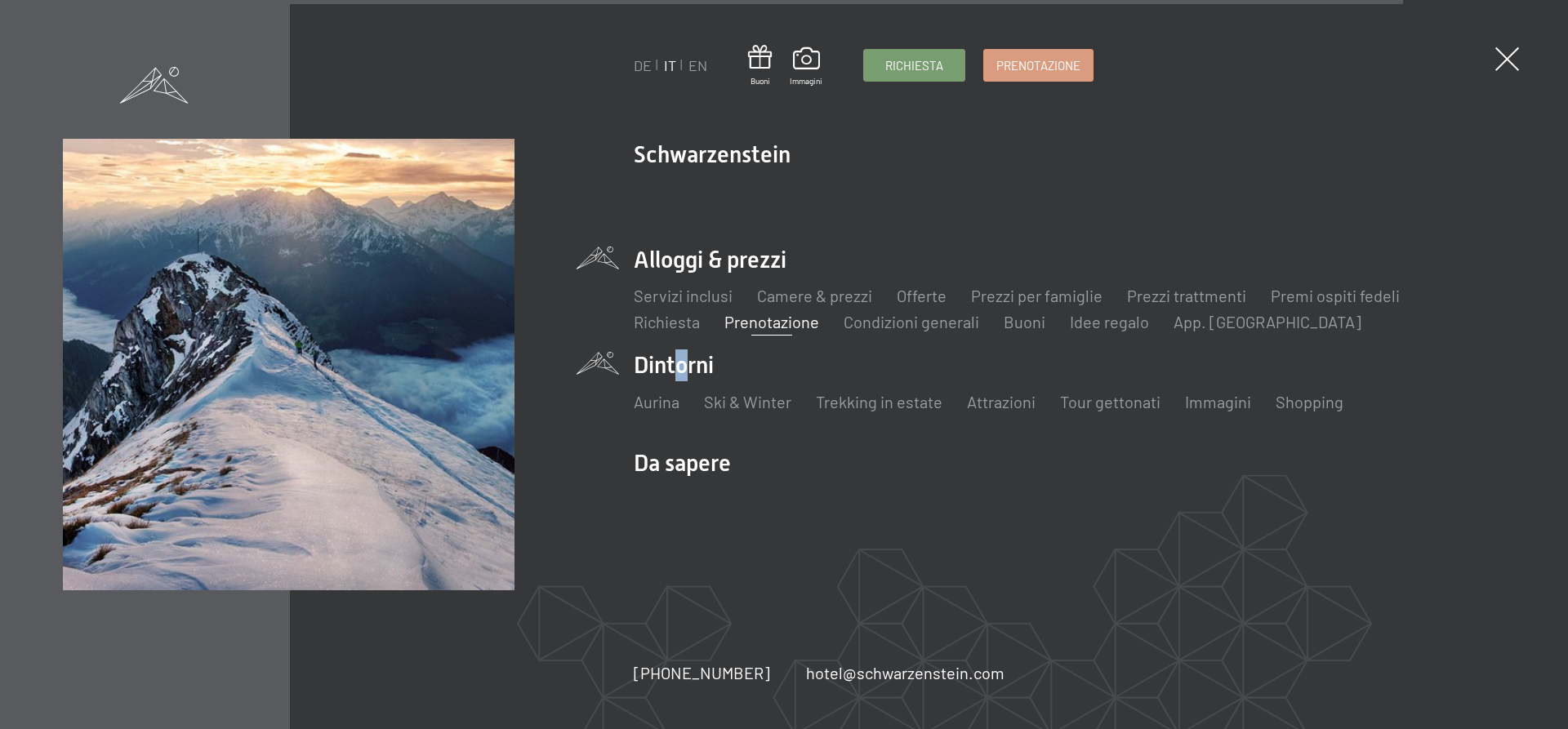
drag, startPoint x: 670, startPoint y: 364, endPoint x: 688, endPoint y: 377, distance: 22.2
click at [681, 373] on li "Dintorni Aurina Ski & Winter Sci Scuola di sci Trekking in estate Escursioni Bi…" at bounding box center [1069, 390] width 871 height 80
click at [735, 399] on link "Ski & Winter" at bounding box center [748, 401] width 87 height 19
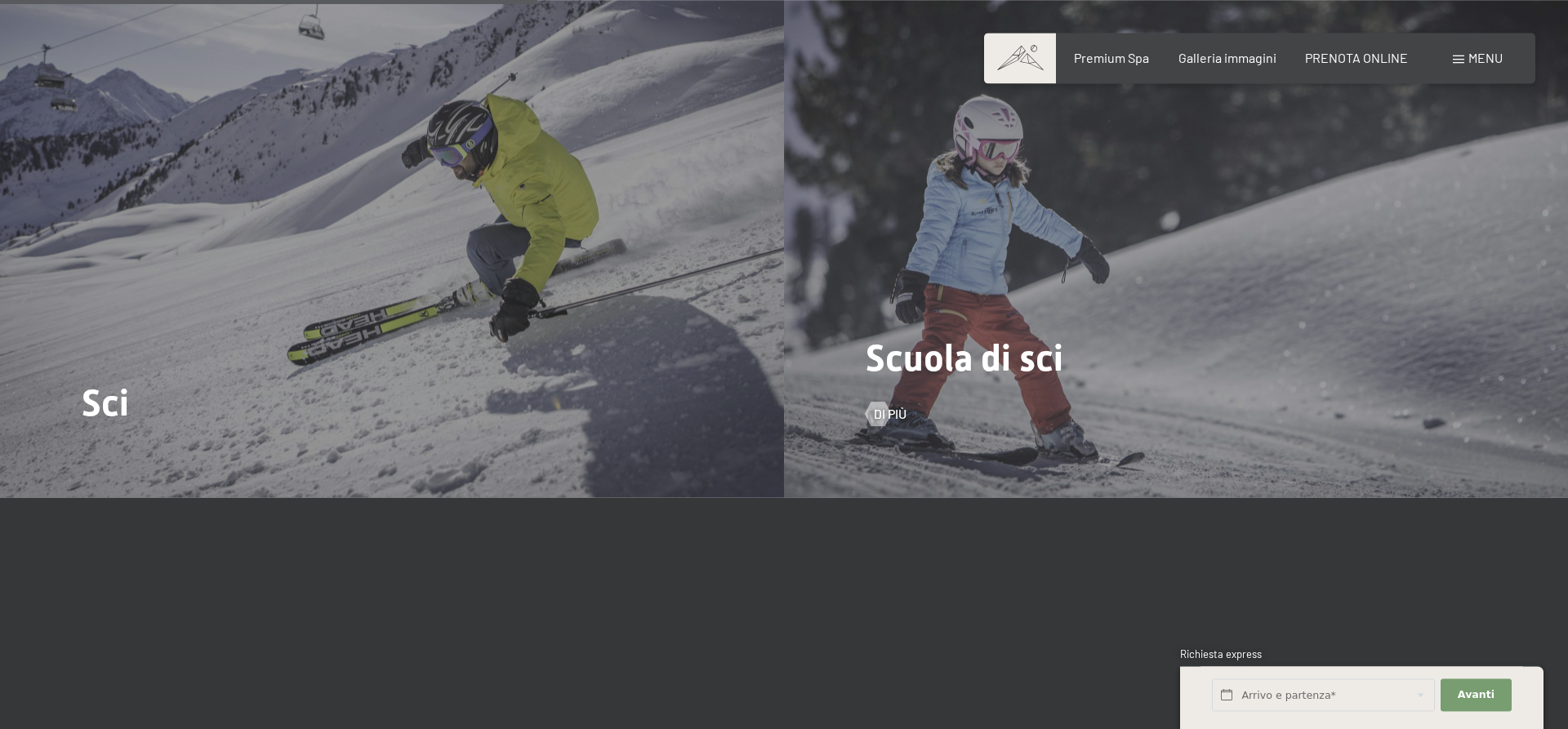
scroll to position [2081, 0]
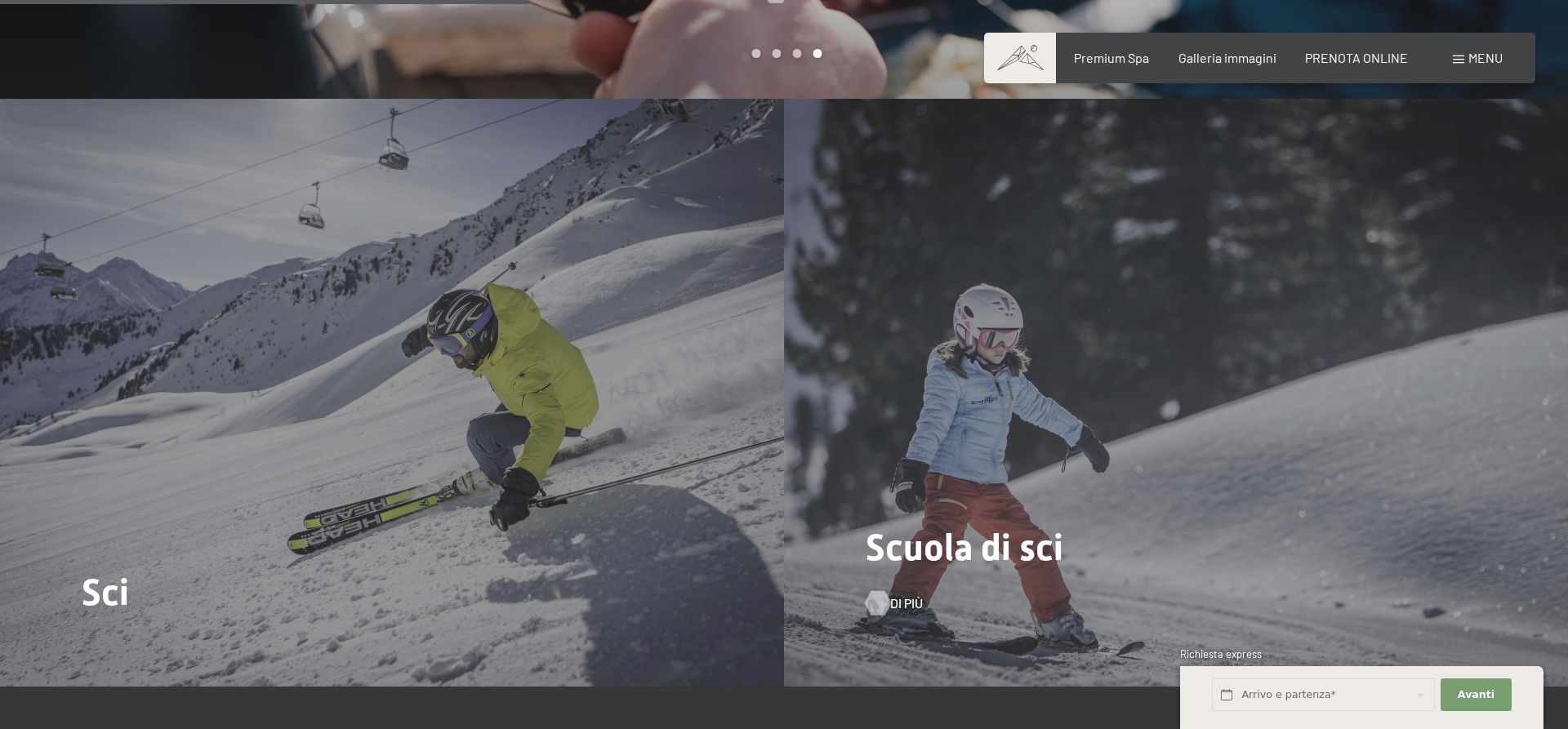
click at [880, 609] on div at bounding box center [877, 602] width 14 height 24
